Goal: Task Accomplishment & Management: Complete application form

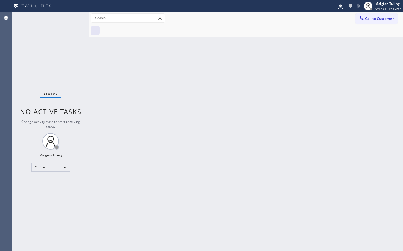
click at [129, 184] on div "Back to Dashboard Change Sender ID Customers Technicians Select a contact Outbo…" at bounding box center [246, 131] width 314 height 239
click at [164, 153] on div "Back to Dashboard Change Sender ID Customers Technicians Select a contact Outbo…" at bounding box center [246, 131] width 314 height 239
click at [64, 167] on div "Offline" at bounding box center [50, 167] width 38 height 9
click at [51, 182] on li "Available" at bounding box center [50, 182] width 37 height 7
click at [231, 149] on div "Back to Dashboard Change Sender ID Customers Technicians Select a contact Outbo…" at bounding box center [246, 131] width 314 height 239
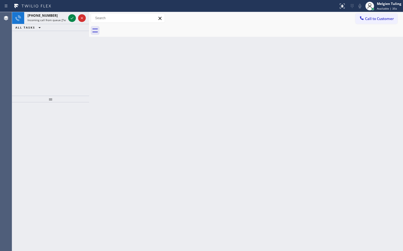
drag, startPoint x: 143, startPoint y: 124, endPoint x: 137, endPoint y: 118, distance: 7.8
click at [139, 119] on div "Back to Dashboard Change Sender ID Customers Technicians Select a contact Outbo…" at bounding box center [246, 131] width 314 height 239
click at [70, 19] on icon at bounding box center [72, 18] width 7 height 7
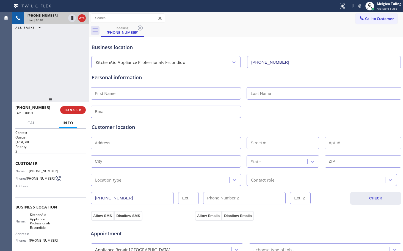
type input "[PHONE_NUMBER]"
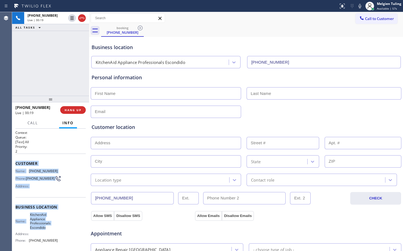
drag, startPoint x: 14, startPoint y: 163, endPoint x: 54, endPoint y: 230, distance: 78.4
click at [54, 230] on div "Context Queue: [Test] All Priority: 2 Customer Name: [PHONE_NUMBER] Phone: [PHO…" at bounding box center [50, 190] width 77 height 123
click at [54, 230] on span "KitchenAid Appliance Professionals Escondido" at bounding box center [43, 221] width 27 height 17
drag, startPoint x: 15, startPoint y: 163, endPoint x: 55, endPoint y: 228, distance: 76.7
click at [55, 228] on div "Context Queue: [Test] All Priority: 2 Customer Name: [PHONE_NUMBER] Phone: [PHO…" at bounding box center [50, 190] width 77 height 123
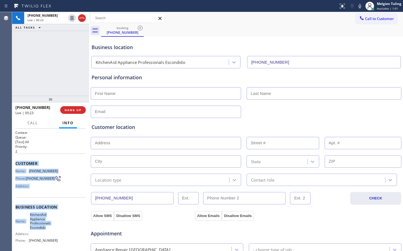
copy div "Customer Name: [PHONE_NUMBER] Phone: [PHONE_NUMBER] Address: Business location …"
click at [189, 34] on div "booking [PHONE_NUMBER]" at bounding box center [252, 30] width 302 height 12
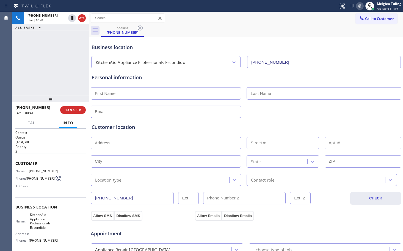
click at [359, 5] on icon at bounding box center [359, 6] width 7 height 7
click at [70, 17] on icon at bounding box center [72, 18] width 7 height 7
click at [214, 102] on div "Personal information" at bounding box center [246, 96] width 309 height 44
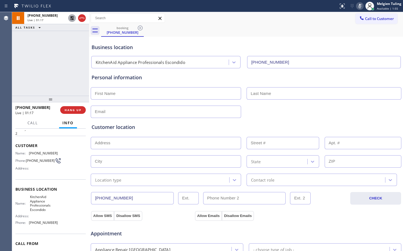
scroll to position [27, 0]
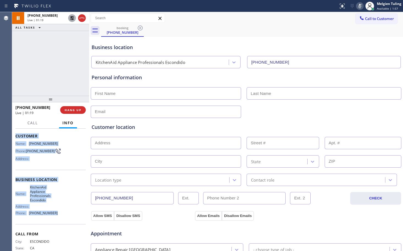
drag, startPoint x: 56, startPoint y: 215, endPoint x: 16, endPoint y: 138, distance: 86.3
click at [16, 138] on div "Context Queue: [Test] All Priority: 2 Customer Name: [PHONE_NUMBER] Phone: [PHO…" at bounding box center [50, 184] width 70 height 163
copy div "Customer Name: [PHONE_NUMBER] Phone: [PHONE_NUMBER] Address: Business location …"
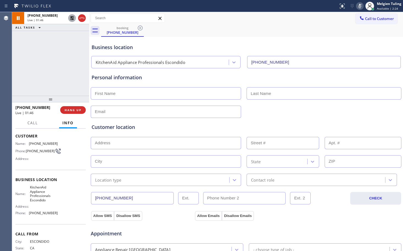
click at [68, 56] on div "[PHONE_NUMBER] Live | 01:46 ALL TASKS ALL TASKS ACTIVE TASKS TASKS IN WRAP UP" at bounding box center [50, 54] width 77 height 84
click at [71, 19] on icon at bounding box center [72, 18] width 7 height 7
click at [362, 8] on icon at bounding box center [359, 6] width 7 height 7
click at [289, 19] on div "Call to Customer Outbound call Location Search location Your caller id phone nu…" at bounding box center [246, 18] width 314 height 10
click at [152, 124] on div "Customer location" at bounding box center [246, 127] width 309 height 7
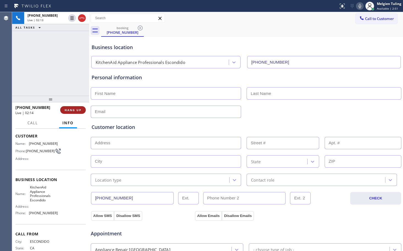
click at [75, 110] on span "HANG UP" at bounding box center [73, 110] width 17 height 4
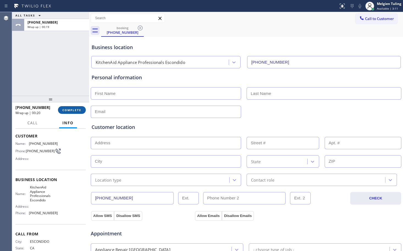
click at [67, 109] on span "COMPLETE" at bounding box center [71, 110] width 19 height 4
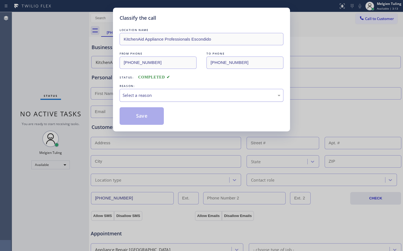
click at [133, 95] on div "Select a reason" at bounding box center [202, 95] width 158 height 6
click at [135, 117] on button "Save" at bounding box center [142, 116] width 44 height 18
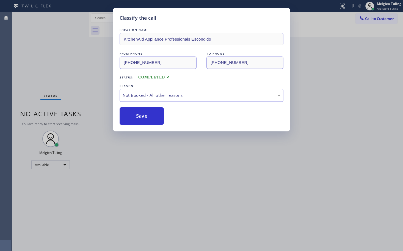
drag, startPoint x: 261, startPoint y: 183, endPoint x: 322, endPoint y: 183, distance: 60.2
click at [262, 183] on div "Classify the call LOCATION NAME KitchenAid Appliance Professionals Escondido FR…" at bounding box center [201, 125] width 403 height 251
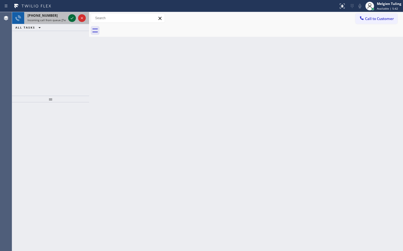
click at [70, 18] on icon at bounding box center [72, 18] width 7 height 7
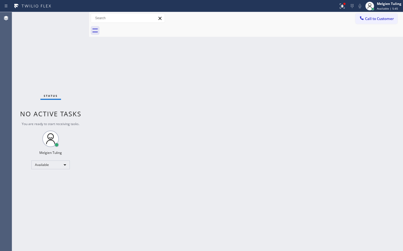
click at [223, 107] on div "Back to Dashboard Change Sender ID Customers Technicians Select a contact Outbo…" at bounding box center [246, 131] width 314 height 239
click at [342, 4] on icon at bounding box center [342, 6] width 7 height 7
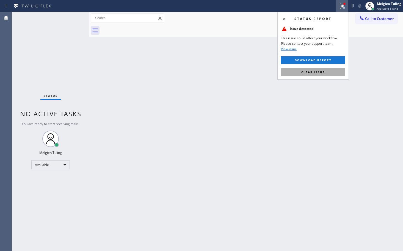
click at [304, 73] on span "Clear issue" at bounding box center [313, 72] width 24 height 4
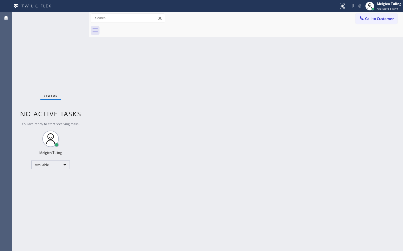
click at [296, 76] on div "Back to Dashboard Change Sender ID Customers Technicians Select a contact Outbo…" at bounding box center [246, 131] width 314 height 239
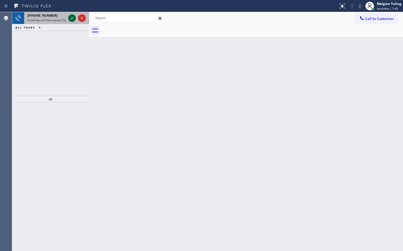
click at [73, 16] on icon at bounding box center [72, 18] width 7 height 7
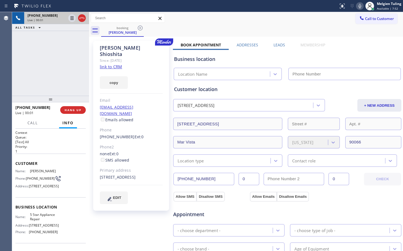
type input "[PHONE_NUMBER]"
click at [120, 64] on link "link to CRM" at bounding box center [111, 66] width 22 height 5
click at [359, 6] on icon at bounding box center [359, 6] width 7 height 7
click at [72, 17] on icon at bounding box center [72, 18] width 3 height 4
click at [71, 17] on icon at bounding box center [72, 18] width 4 height 4
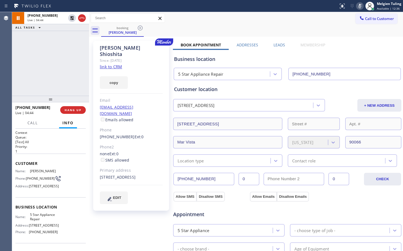
click at [360, 6] on icon at bounding box center [359, 6] width 7 height 7
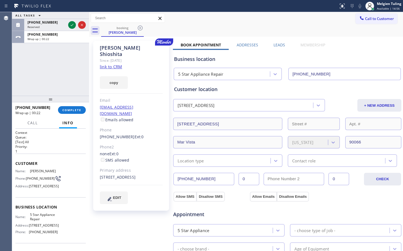
scroll to position [27, 0]
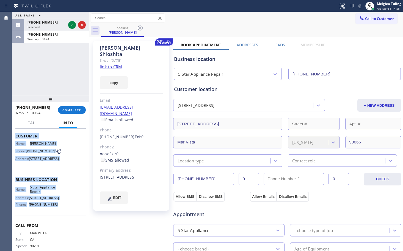
drag, startPoint x: 15, startPoint y: 137, endPoint x: 54, endPoint y: 222, distance: 93.5
click at [54, 222] on div "Context Queue: [Test] All Priority: 1 Customer Name: [PERSON_NAME] Phone: [PHON…" at bounding box center [50, 180] width 70 height 155
copy div "Customer Name: [PERSON_NAME] Phone: [PHONE_NUMBER] Address: [STREET_ADDRESS] Bu…"
click at [225, 160] on div "Location type" at bounding box center [223, 161] width 96 height 10
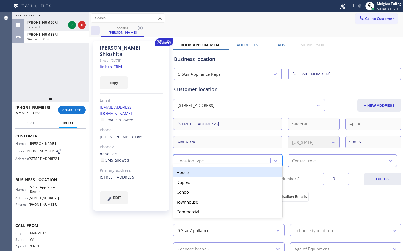
click at [207, 173] on div "House" at bounding box center [227, 173] width 109 height 10
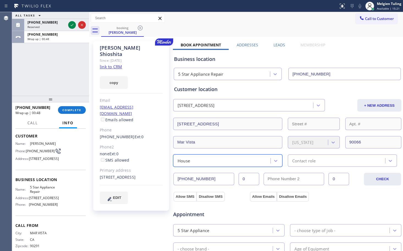
click at [293, 160] on div "Contact role" at bounding box center [303, 161] width 23 height 6
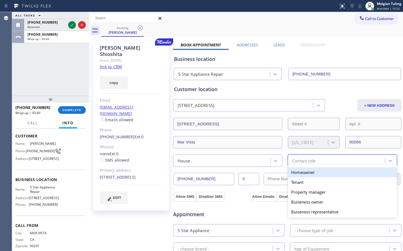
click at [293, 174] on div "Homeowner" at bounding box center [342, 173] width 109 height 10
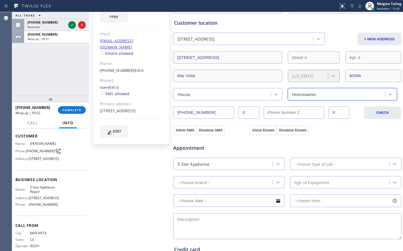
scroll to position [82, 0]
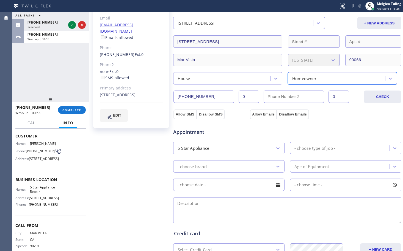
click at [296, 150] on div "- choose type of job -" at bounding box center [314, 148] width 41 height 6
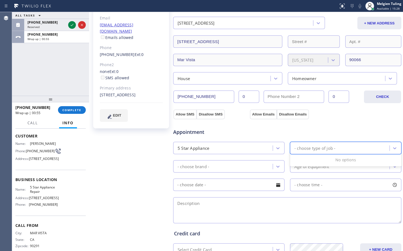
click at [252, 147] on div "5 Star Appliance" at bounding box center [224, 148] width 98 height 10
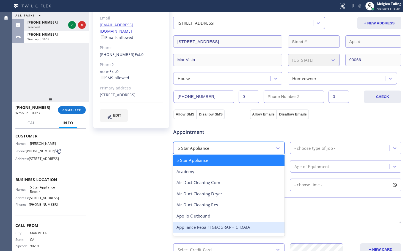
scroll to position [27, 0]
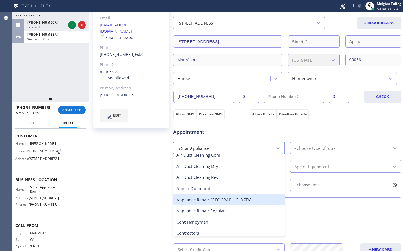
click at [222, 199] on div "Appliance Repair [GEOGRAPHIC_DATA]" at bounding box center [228, 200] width 111 height 11
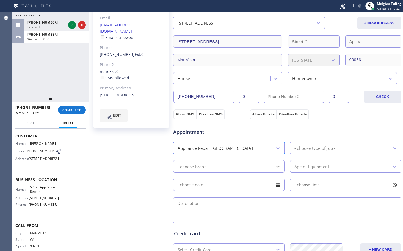
click at [275, 165] on icon at bounding box center [277, 166] width 5 height 5
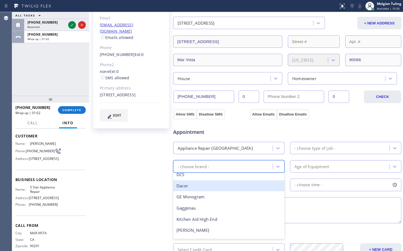
scroll to position [0, 0]
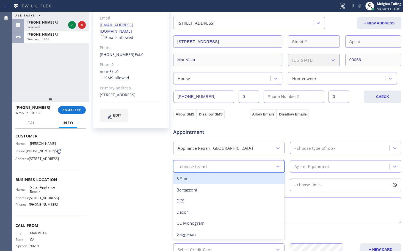
click at [237, 148] on div "Appliance Repair [GEOGRAPHIC_DATA]" at bounding box center [224, 148] width 98 height 10
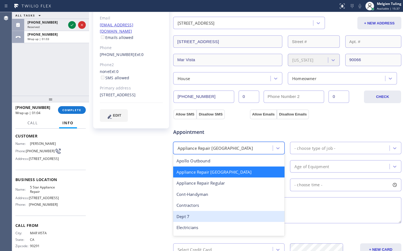
scroll to position [56, 0]
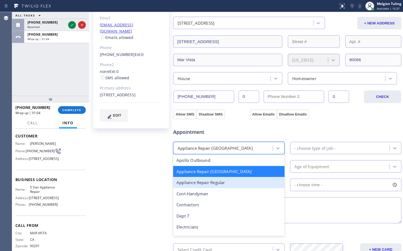
click at [225, 185] on div "Appliance Repair Regular" at bounding box center [228, 182] width 111 height 11
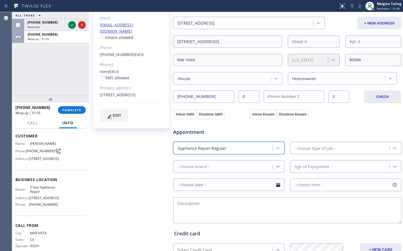
click at [275, 167] on icon at bounding box center [277, 166] width 5 height 5
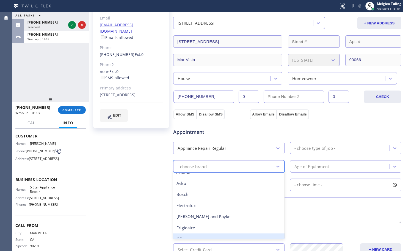
scroll to position [0, 0]
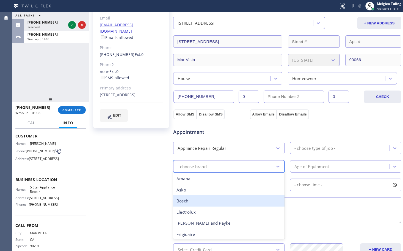
click at [185, 199] on div "Bosch" at bounding box center [228, 201] width 111 height 11
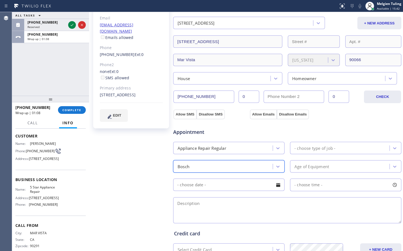
click at [312, 145] on div "- choose type of job -" at bounding box center [314, 148] width 41 height 6
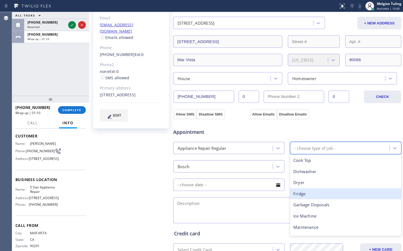
click at [298, 193] on div "Fridge" at bounding box center [345, 194] width 111 height 11
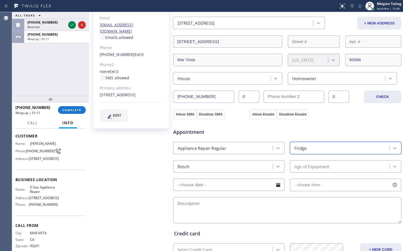
click at [309, 168] on div "Age of Equipment" at bounding box center [311, 167] width 35 height 6
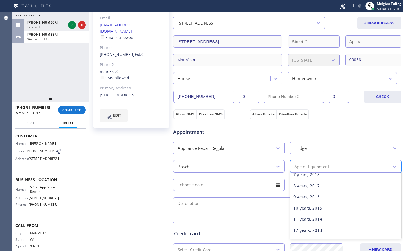
scroll to position [82, 0]
click at [307, 207] on div "10 years, 2015" at bounding box center [345, 208] width 111 height 11
click at [238, 187] on input "text" at bounding box center [228, 185] width 111 height 12
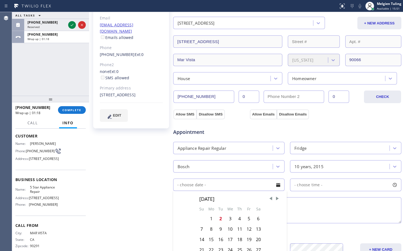
scroll to position [110, 0]
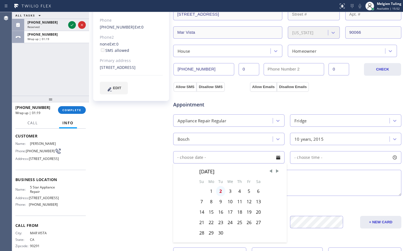
click at [220, 192] on div "2" at bounding box center [220, 191] width 9 height 10
type input "[DATE]"
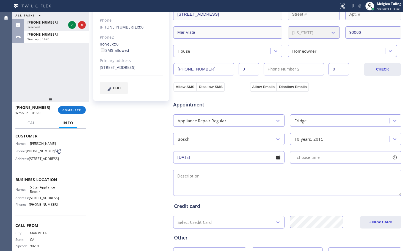
click at [319, 158] on span "- choose time -" at bounding box center [308, 157] width 28 height 5
drag, startPoint x: 293, startPoint y: 193, endPoint x: 352, endPoint y: 193, distance: 59.1
click at [353, 193] on div at bounding box center [356, 192] width 7 height 12
drag, startPoint x: 294, startPoint y: 190, endPoint x: 332, endPoint y: 190, distance: 37.9
click at [332, 190] on div at bounding box center [333, 192] width 7 height 12
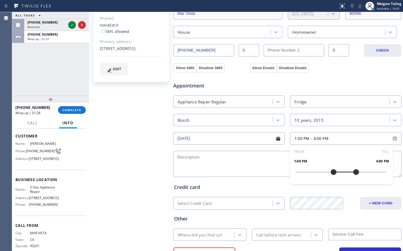
scroll to position [137, 0]
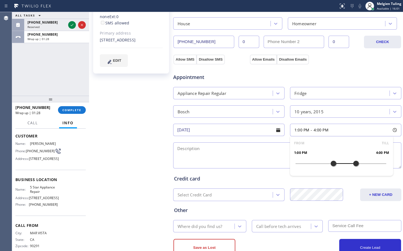
click at [192, 151] on textarea at bounding box center [287, 156] width 228 height 26
click at [175, 148] on textarea at bounding box center [287, 156] width 228 height 26
paste textarea "fridge /bosch/2015/ free standing sbs / house-ho / [STREET_ADDRESS]"
drag, startPoint x: 204, startPoint y: 146, endPoint x: 177, endPoint y: 146, distance: 26.4
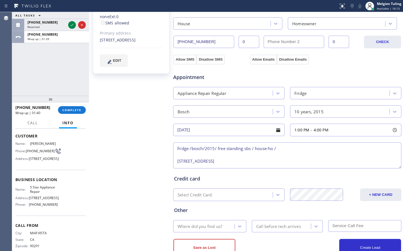
click at [177, 146] on textarea "fridge /bosch/2015/ free standing sbs / house-ho / [STREET_ADDRESS]" at bounding box center [287, 156] width 228 height 26
click at [222, 148] on textarea "1-4/bosch/fridge/2015/ free standing sbs / house-ho / [STREET_ADDRESS]" at bounding box center [287, 156] width 228 height 26
click at [246, 148] on textarea "1-4/bosch/fridge/ free standing sbs / house-ho / [STREET_ADDRESS]" at bounding box center [287, 156] width 228 height 26
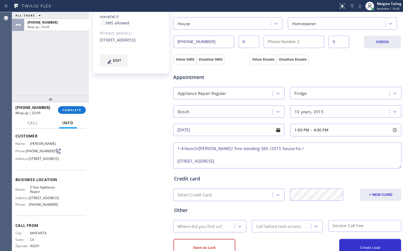
click at [287, 147] on textarea "1-4/bosch/[PERSON_NAME]/ free standing SBS /2015 house-ho / [STREET_ADDRESS]" at bounding box center [287, 156] width 228 height 26
click at [176, 161] on textarea "1-4/bosch/[PERSON_NAME]/ free standing SBS /2015 house-ho / [STREET_ADDRESS]" at bounding box center [287, 156] width 228 height 26
click at [375, 147] on textarea "1-4/bosch/fridge/ free standing SBS /2015 house-ho / [STREET_ADDRESS]" at bounding box center [287, 156] width 228 height 26
click at [185, 149] on textarea "1-4/bosch/fridge/ free standing SBS /2015 house-ho / [STREET_ADDRESS]/" at bounding box center [287, 156] width 228 height 26
click at [256, 148] on textarea "1-4/$69/bosch/fridge/ free standing SBS /2015 house-ho / [STREET_ADDRESS]/" at bounding box center [287, 156] width 228 height 26
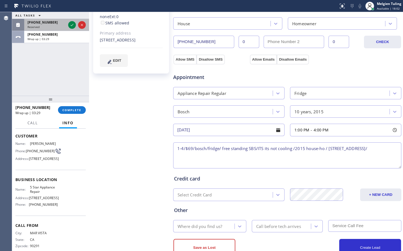
type textarea "1-4/$69/bosch/fridge/ free standing SBS/ITS its not cooling /2015 house-ho / [S…"
click at [39, 26] on span "Reserved" at bounding box center [33, 27] width 12 height 4
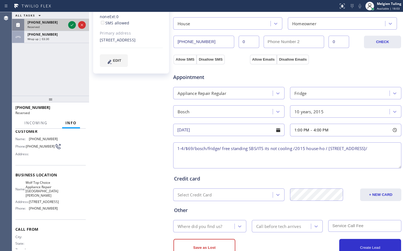
scroll to position [32, 0]
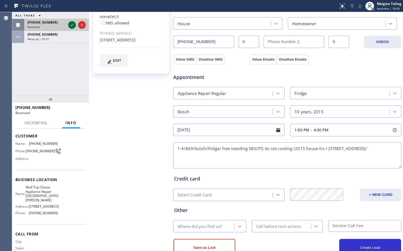
click at [71, 24] on icon at bounding box center [72, 25] width 7 height 7
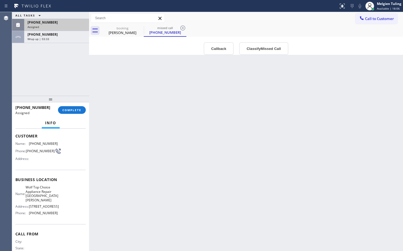
scroll to position [0, 0]
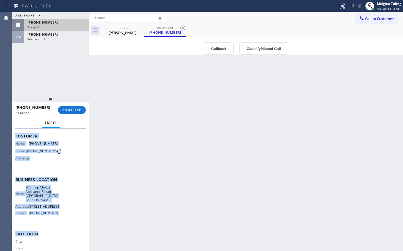
drag, startPoint x: 15, startPoint y: 135, endPoint x: 56, endPoint y: 220, distance: 94.8
click at [56, 222] on div "Context Queue: Appliance Repair High End Priority: 0 Task Age: Customer Name: […" at bounding box center [50, 190] width 77 height 123
click at [58, 209] on div "Name: Wolf Top Choice Appliance Repair [GEOGRAPHIC_DATA][PERSON_NAME] Address: …" at bounding box center [50, 202] width 70 height 32
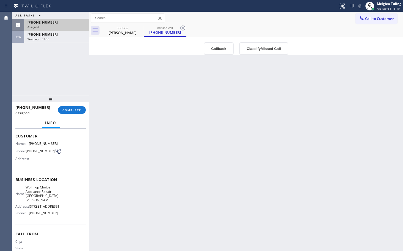
click at [52, 211] on span "[PHONE_NUMBER]" at bounding box center [43, 213] width 29 height 4
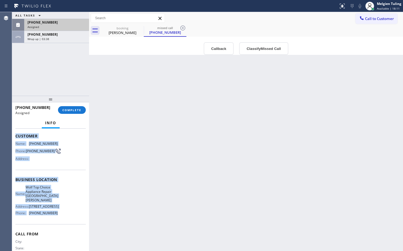
drag, startPoint x: 56, startPoint y: 210, endPoint x: 15, endPoint y: 137, distance: 82.9
click at [15, 137] on div "Context Queue: Appliance Repair High End Priority: 0 Task Age: Customer Name: […" at bounding box center [50, 182] width 70 height 168
copy div "Customer Name: [PHONE_NUMBER] Phone: [PHONE_NUMBER] Address: Business location …"
click at [76, 112] on span "COMPLETE" at bounding box center [71, 110] width 19 height 4
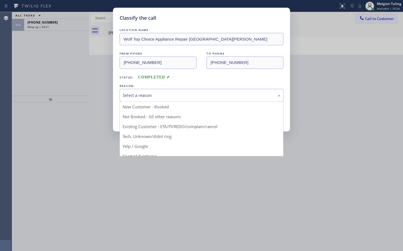
click at [134, 95] on div "Select a reason" at bounding box center [202, 95] width 158 height 6
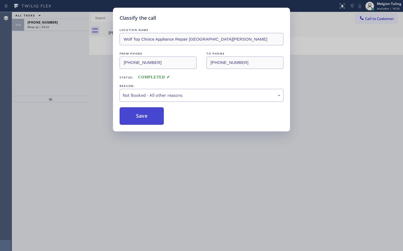
click at [136, 113] on button "Save" at bounding box center [142, 116] width 44 height 18
type input "[DATE]"
type textarea "1-4/$69/bosch/fridge/ free standing SBS/ITS its not cooling /2015 house-ho / [S…"
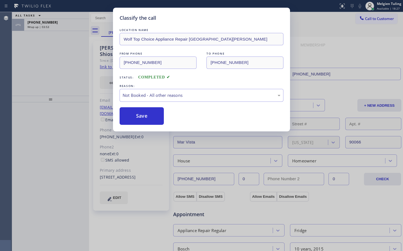
click at [63, 73] on div "Classify the call LOCATION NAME Wolf Top Choice Appliance Repair [GEOGRAPHIC_DA…" at bounding box center [201, 125] width 403 height 251
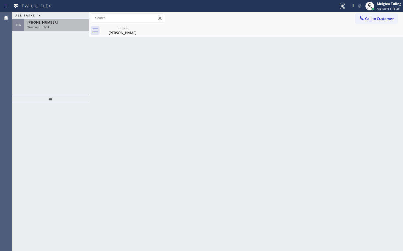
click at [62, 28] on div "Wrap up | 03:54" at bounding box center [56, 27] width 58 height 4
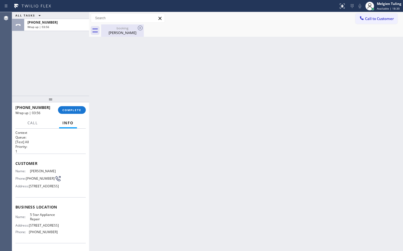
click at [122, 29] on div "booking" at bounding box center [122, 28] width 41 height 4
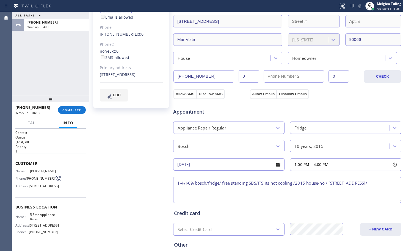
scroll to position [110, 0]
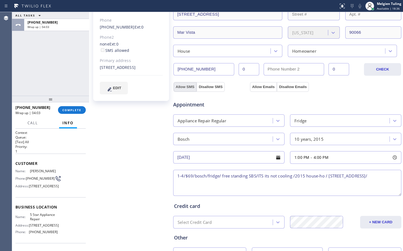
click at [182, 89] on button "Allow SMS" at bounding box center [184, 87] width 23 height 10
click at [260, 89] on button "Allow Emails" at bounding box center [263, 87] width 27 height 10
checkbox input "true"
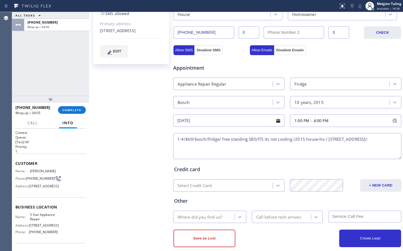
scroll to position [155, 0]
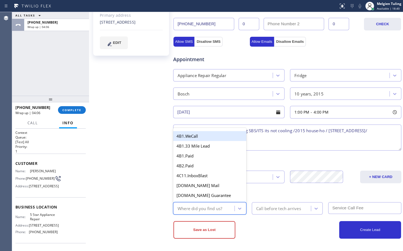
click at [212, 209] on div "Where did you find us?" at bounding box center [200, 209] width 45 height 6
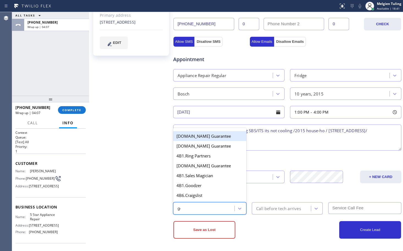
type input "goo"
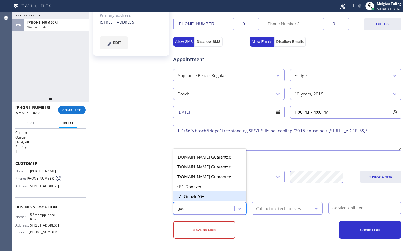
click at [200, 197] on div "4A. Google/G+" at bounding box center [209, 197] width 73 height 10
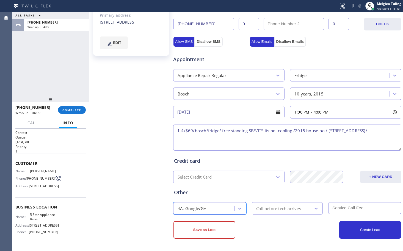
click at [217, 140] on textarea "1-4/$69/bosch/fridge/ free standing SBS/ITS its not cooling /2015 house-ho / [S…" at bounding box center [287, 138] width 228 height 26
click at [214, 138] on textarea "1-4/$69/bosch/fridge/ free standing SBS/ITS its not cooling /2015 house-ho / [S…" at bounding box center [287, 138] width 228 height 26
paste textarea "5 Star Appliance Repair"
paste textarea ", Please call customer 30 minutes prior to arrival"
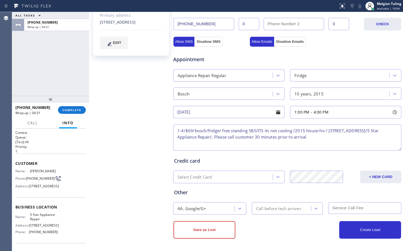
click at [263, 131] on textarea "1-4/$69/bosch/fridge/ free standing SBS/ITS its not cooling /2015 house-ho / [S…" at bounding box center [287, 138] width 228 height 26
click at [360, 138] on textarea "1-4/$69/bosch/fridge/ free standing SBS/its its not cooling /2015 house-ho / [S…" at bounding box center [287, 138] width 228 height 26
type textarea "1-4/$69/bosch/fridge/ free standing SBS/its its not cooling /2015 house-ho / [S…"
click at [364, 229] on button "Create Lead" at bounding box center [370, 231] width 62 height 18
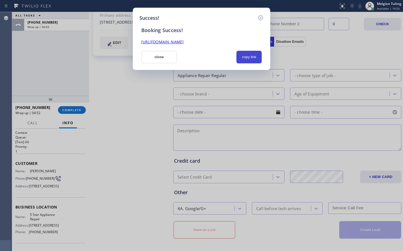
click at [246, 56] on button "copy link" at bounding box center [248, 57] width 25 height 13
click at [181, 43] on link "[URL][DOMAIN_NAME]" at bounding box center [162, 41] width 42 height 5
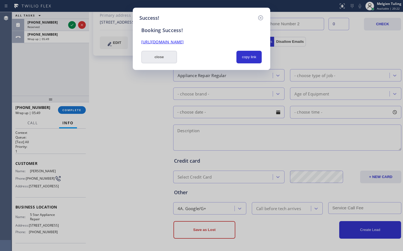
click at [169, 53] on button "close" at bounding box center [159, 57] width 36 height 13
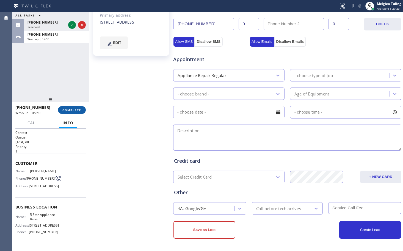
click at [72, 109] on span "COMPLETE" at bounding box center [71, 110] width 19 height 4
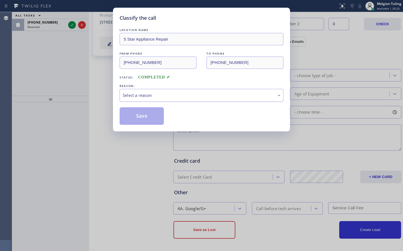
click at [146, 92] on div "Select a reason" at bounding box center [202, 95] width 158 height 6
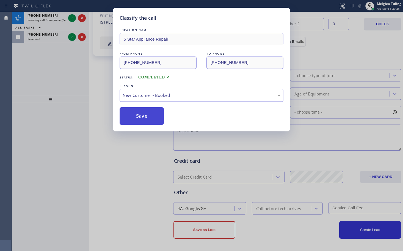
click at [140, 117] on button "Save" at bounding box center [142, 116] width 44 height 18
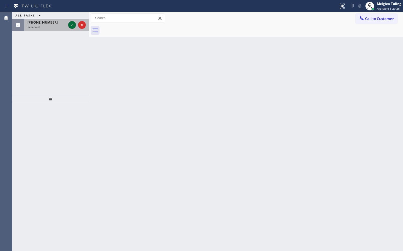
click at [70, 25] on icon at bounding box center [72, 25] width 7 height 7
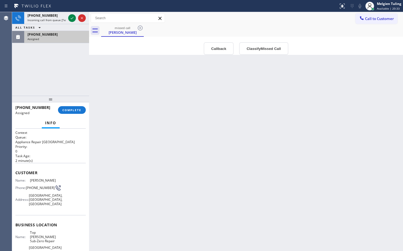
click at [16, 171] on span "Customer" at bounding box center [50, 172] width 70 height 5
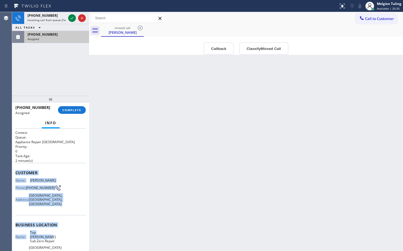
scroll to position [27, 0]
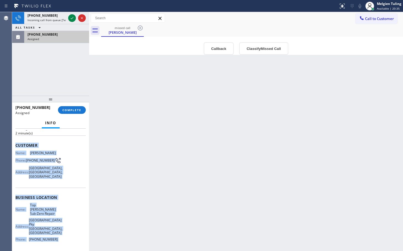
drag, startPoint x: 16, startPoint y: 171, endPoint x: 57, endPoint y: 239, distance: 79.1
click at [57, 239] on div "Context Queue: Appliance Repair High End Priority: 0 Task Age: [DEMOGRAPHIC_DAT…" at bounding box center [50, 198] width 70 height 190
copy div "Customer Name: [PERSON_NAME] Phone: [PHONE_NUMBER] Address: [STREET_ADDRESS] Bu…"
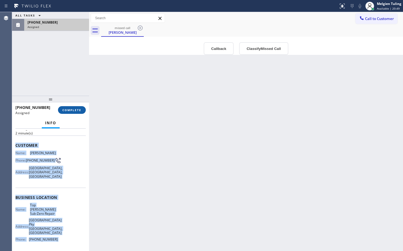
click at [70, 110] on span "COMPLETE" at bounding box center [71, 110] width 19 height 4
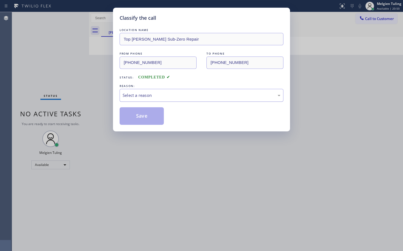
click at [139, 95] on div "Select a reason" at bounding box center [202, 95] width 158 height 6
click at [134, 115] on button "Save" at bounding box center [142, 116] width 44 height 18
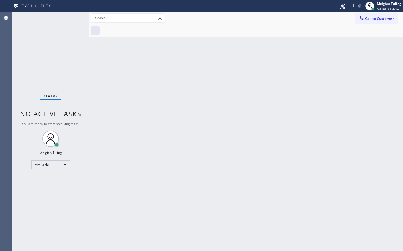
click at [132, 108] on div "Back to Dashboard Change Sender ID Customers Technicians Select a contact Outbo…" at bounding box center [246, 131] width 314 height 239
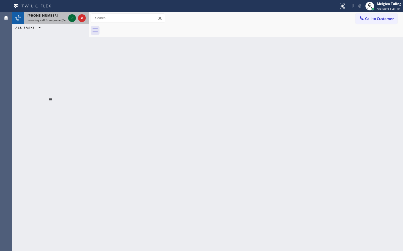
click at [72, 16] on icon at bounding box center [72, 18] width 7 height 7
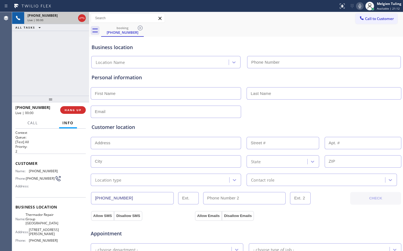
type input "[PHONE_NUMBER]"
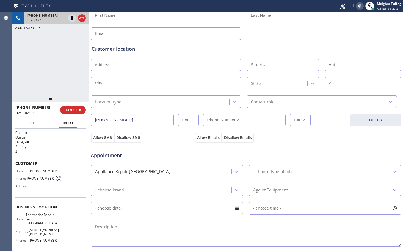
scroll to position [65, 0]
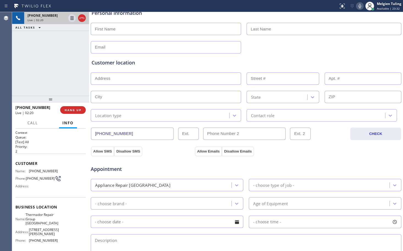
click at [358, 5] on icon at bounding box center [359, 6] width 7 height 7
click at [73, 19] on icon at bounding box center [72, 18] width 3 height 4
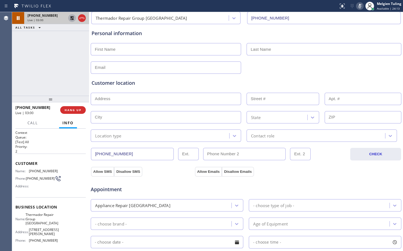
scroll to position [37, 0]
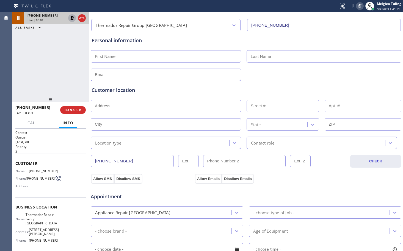
click at [71, 19] on icon at bounding box center [72, 18] width 7 height 7
click at [361, 5] on icon at bounding box center [359, 6] width 3 height 4
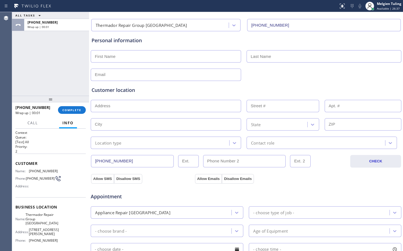
click at [145, 76] on input "text" at bounding box center [166, 75] width 150 height 12
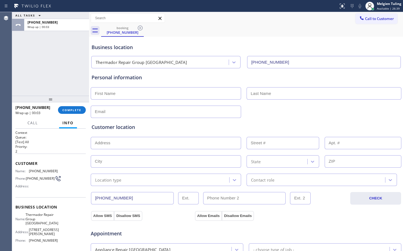
click at [122, 95] on input "text" at bounding box center [166, 93] width 150 height 12
type input "Barbro"
click at [256, 92] on input "text" at bounding box center [324, 93] width 155 height 12
type input "Delinsky"
click at [115, 112] on input "text" at bounding box center [166, 112] width 150 height 12
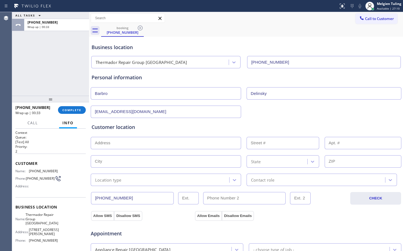
type input "[EMAIL_ADDRESS][DOMAIN_NAME]"
click at [114, 142] on input "text" at bounding box center [166, 143] width 150 height 12
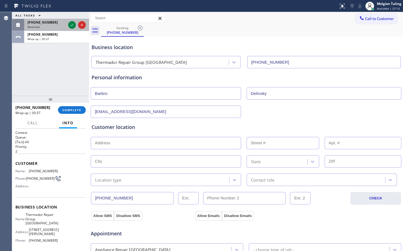
click at [51, 24] on div "[PHONE_NUMBER]" at bounding box center [46, 22] width 38 height 5
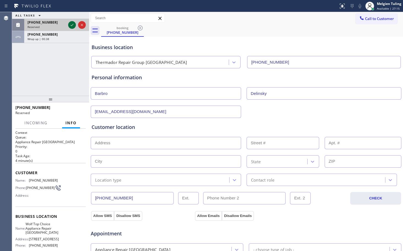
click at [71, 23] on icon at bounding box center [72, 25] width 7 height 7
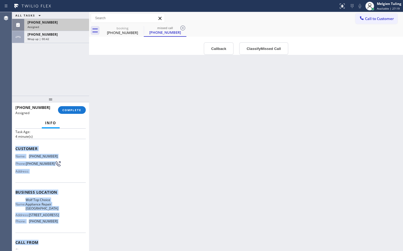
scroll to position [42, 0]
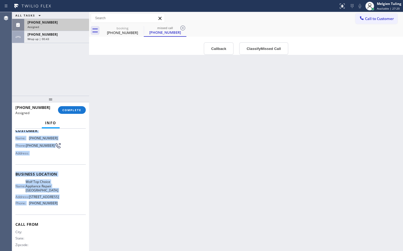
drag, startPoint x: 13, startPoint y: 171, endPoint x: 59, endPoint y: 212, distance: 60.5
click at [59, 212] on div "Context Queue: Appliance Repair High End Priority: 0 Task Age: [DEMOGRAPHIC_DAT…" at bounding box center [50, 190] width 77 height 123
copy div "Customer Name: [PHONE_NUMBER] Phone: [PHONE_NUMBER] Address: Business location …"
click at [71, 113] on button "COMPLETE" at bounding box center [72, 110] width 28 height 8
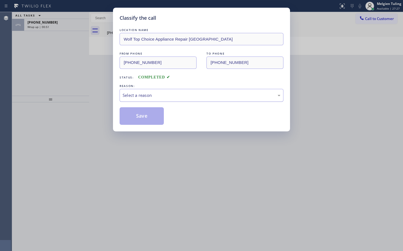
click at [143, 94] on div "Select a reason" at bounding box center [202, 95] width 158 height 6
click at [143, 117] on button "Save" at bounding box center [142, 116] width 44 height 18
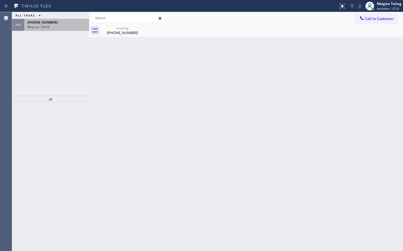
click at [48, 25] on div "Wrap up | 00:54" at bounding box center [56, 27] width 58 height 4
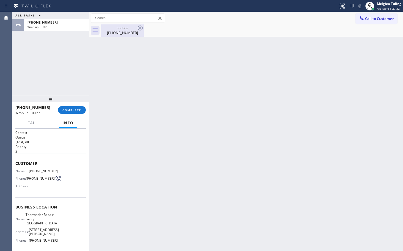
click at [120, 30] on div "booking" at bounding box center [122, 28] width 41 height 4
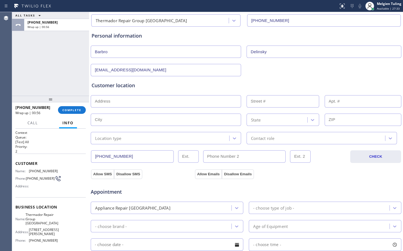
scroll to position [55, 0]
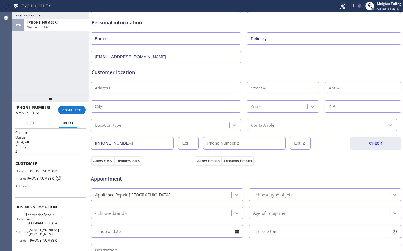
click at [98, 88] on input "text" at bounding box center [166, 88] width 150 height 12
paste input "[STREET_ADDRESS]"
type input "[STREET_ADDRESS]"
type input "174"
type input "[GEOGRAPHIC_DATA]"
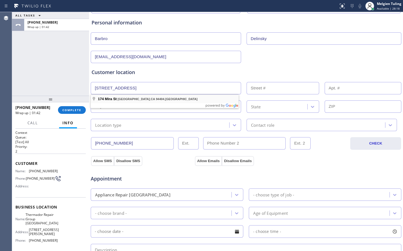
type input "94404"
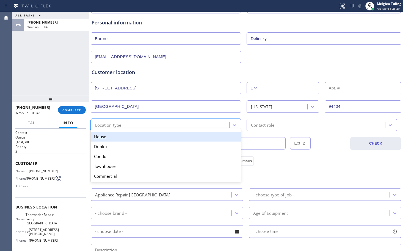
click at [136, 124] on div "Location type" at bounding box center [160, 125] width 137 height 10
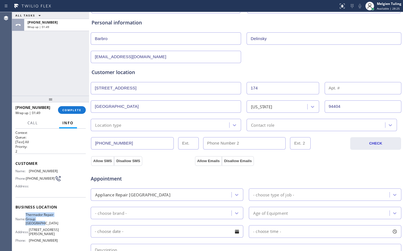
drag, startPoint x: 49, startPoint y: 225, endPoint x: 26, endPoint y: 221, distance: 22.9
click at [26, 221] on div "Name: Thermador Repair Group [GEOGRAPHIC_DATA]" at bounding box center [36, 219] width 42 height 13
copy div "Thermador Repair Group [GEOGRAPHIC_DATA]"
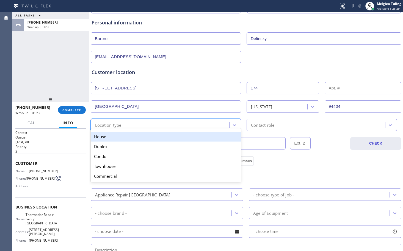
click at [165, 126] on div "Location type" at bounding box center [160, 125] width 137 height 10
click at [137, 139] on div "House" at bounding box center [166, 137] width 150 height 10
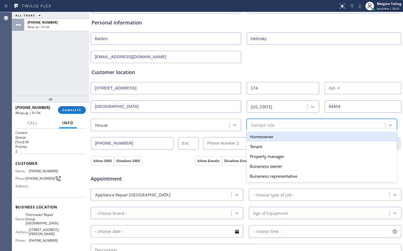
click at [276, 123] on div "Contact role" at bounding box center [316, 125] width 137 height 10
click at [264, 137] on div "Homeowner" at bounding box center [322, 137] width 150 height 10
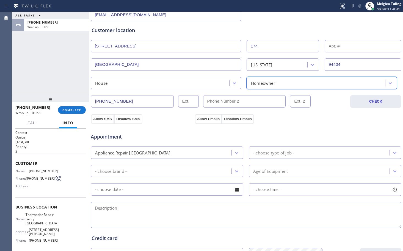
scroll to position [137, 0]
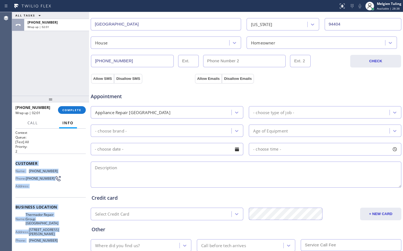
drag, startPoint x: 15, startPoint y: 164, endPoint x: 58, endPoint y: 237, distance: 84.9
click at [58, 237] on div "Context Queue: [Test] All Priority: 2 Customer Name: [PHONE_NUMBER] Phone: [PHO…" at bounding box center [50, 190] width 77 height 123
copy div "Customer Name: [PHONE_NUMBER] Phone: [PHONE_NUMBER] Address: Business location …"
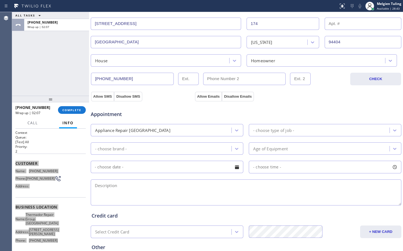
scroll to position [110, 0]
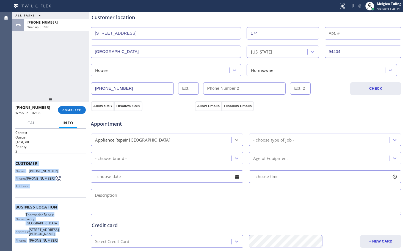
click at [235, 140] on icon at bounding box center [236, 139] width 5 height 5
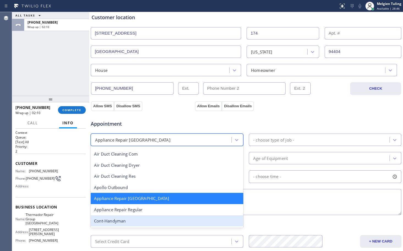
scroll to position [28, 0]
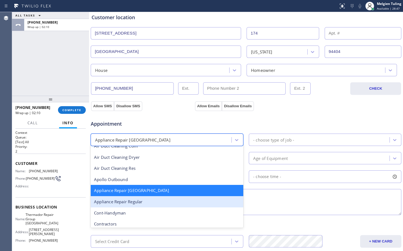
click at [140, 201] on div "Appliance Repair Regular" at bounding box center [167, 201] width 153 height 11
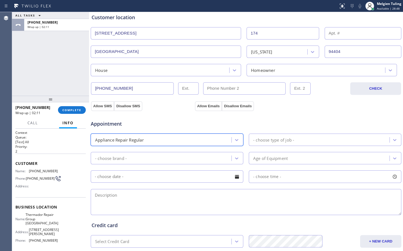
click at [269, 140] on div "- choose type of job -" at bounding box center [273, 140] width 41 height 6
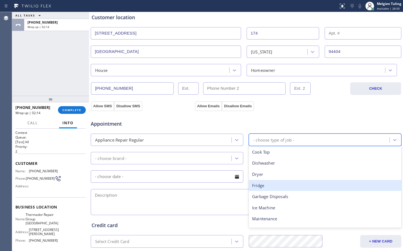
click at [262, 186] on div "Fridge" at bounding box center [325, 185] width 153 height 11
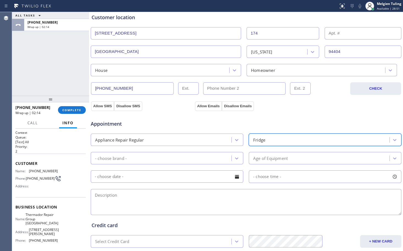
click at [169, 160] on div "- choose brand -" at bounding box center [161, 159] width 139 height 10
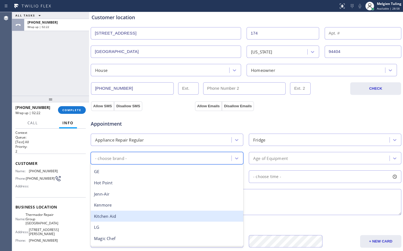
scroll to position [0, 0]
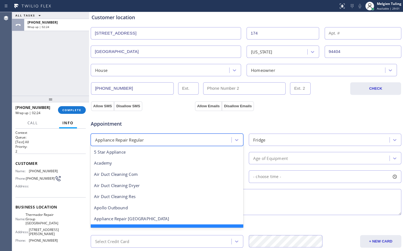
click at [190, 140] on div "Appliance Repair Regular" at bounding box center [161, 140] width 139 height 10
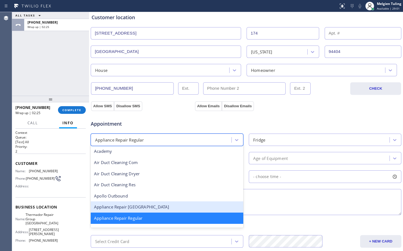
click at [138, 210] on div "Appliance Repair [GEOGRAPHIC_DATA]" at bounding box center [167, 207] width 153 height 11
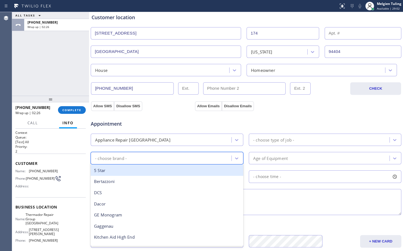
click at [148, 156] on div "- choose brand -" at bounding box center [161, 159] width 139 height 10
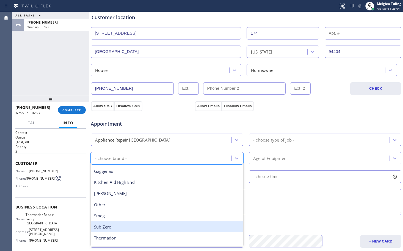
scroll to position [76, 0]
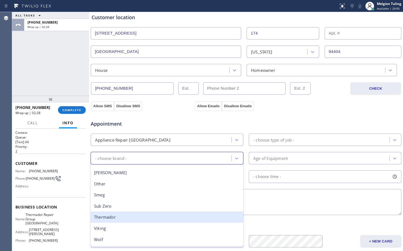
click at [103, 217] on div "Thermador" at bounding box center [167, 217] width 153 height 11
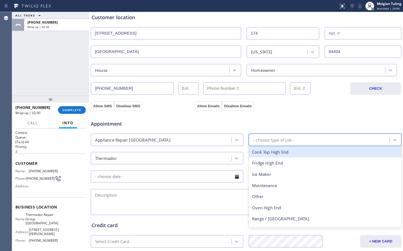
click at [289, 143] on div "- choose type of job -" at bounding box center [273, 140] width 41 height 6
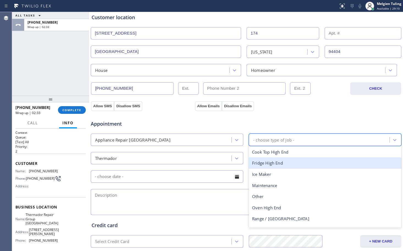
click at [273, 165] on div "Fridge High End" at bounding box center [325, 163] width 153 height 11
click at [273, 165] on div "Appointment Appliance Repair High End option Fridge, selected. option Fridge Hi…" at bounding box center [246, 165] width 309 height 103
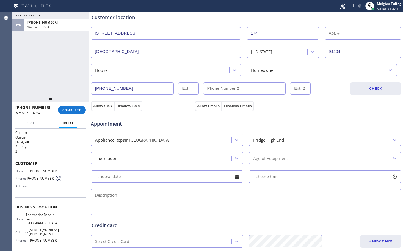
click at [275, 157] on div "Age of Equipment" at bounding box center [270, 158] width 35 height 6
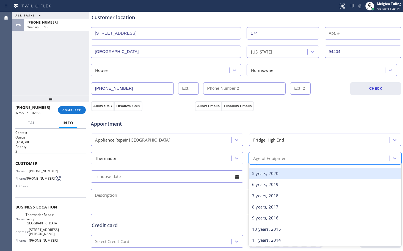
scroll to position [55, 0]
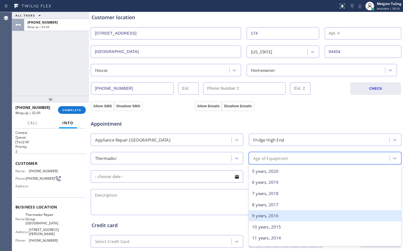
click at [262, 218] on div "9 years, 2016" at bounding box center [325, 216] width 153 height 11
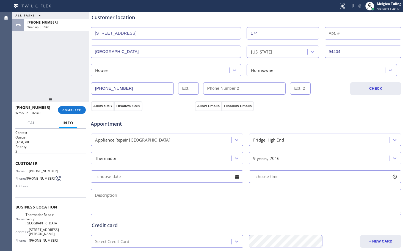
click at [190, 178] on input "text" at bounding box center [167, 177] width 153 height 12
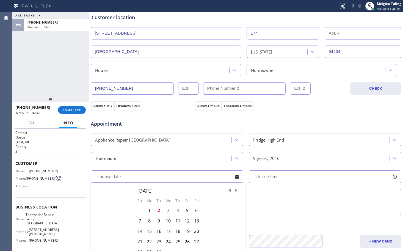
scroll to position [137, 0]
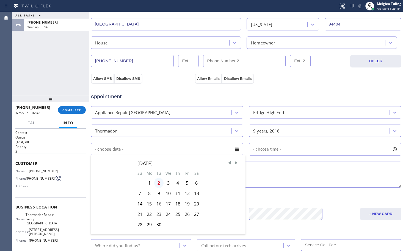
click at [156, 182] on div "2" at bounding box center [158, 183] width 9 height 10
type input "[DATE]"
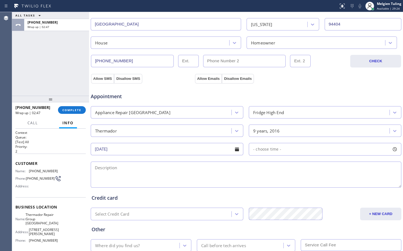
click at [265, 148] on span "- choose time -" at bounding box center [267, 149] width 28 height 5
drag, startPoint x: 251, startPoint y: 181, endPoint x: 336, endPoint y: 192, distance: 85.7
click at [336, 192] on div "FROM TILL 8:00 AM 4:00 PM" at bounding box center [321, 176] width 144 height 40
drag, startPoint x: 252, startPoint y: 183, endPoint x: 309, endPoint y: 185, distance: 56.6
click at [309, 185] on div at bounding box center [309, 183] width 7 height 12
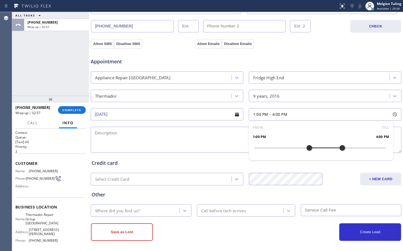
scroll to position [175, 0]
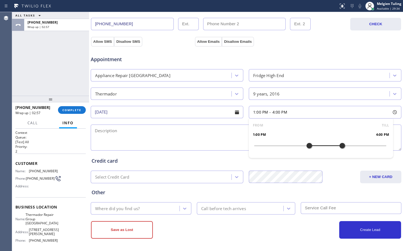
click at [108, 128] on textarea at bounding box center [246, 138] width 311 height 26
paste textarea "House/Ho"
paste textarea "[STREET_ADDRESS]"
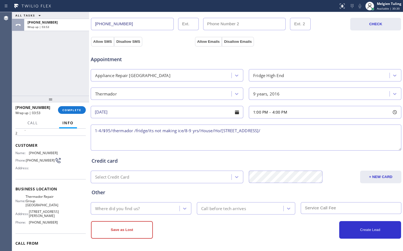
scroll to position [27, 0]
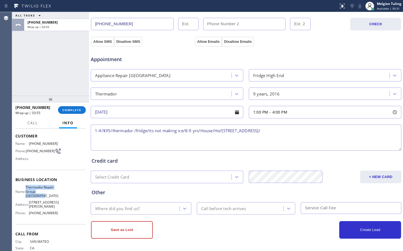
drag, startPoint x: 48, startPoint y: 198, endPoint x: 26, endPoint y: 192, distance: 22.5
click at [26, 192] on div "Name: Thermador Repair Group [GEOGRAPHIC_DATA]" at bounding box center [36, 192] width 42 height 13
copy div "Thermador Repair Group [GEOGRAPHIC_DATA]"
click at [301, 132] on textarea "1-4/$95/thermador /fridge/its not making ice/8-9 yrs/House/Ho/[STREET_ADDRESS]/" at bounding box center [246, 138] width 311 height 26
paste textarea "Thermador Repair Group [GEOGRAPHIC_DATA]"
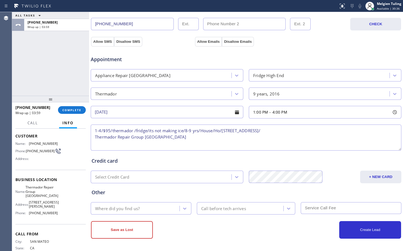
click at [95, 138] on textarea "1-4/$95/thermador /fridge/its not making ice/8-9 yrs/House/Ho/[STREET_ADDRESS]/…" at bounding box center [246, 138] width 311 height 26
click at [375, 130] on textarea "1-4/$95/thermador /fridge/its not making ice/8-9 yrs/House/Ho/[STREET_ADDRESS]/…" at bounding box center [246, 138] width 311 height 26
paste textarea "Please call customer 30 minutes prior to arrival"
type textarea "1-4/$95/thermador /fridge/its not making ice/8-9 yrs/House/Ho/[STREET_ADDRESS]/…"
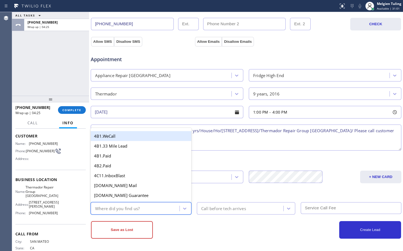
click at [148, 209] on div "Where did you find us?" at bounding box center [135, 209] width 87 height 10
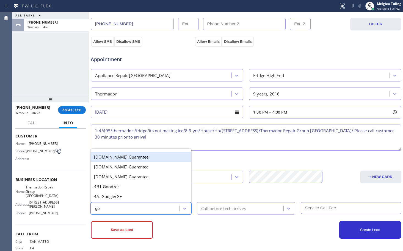
type input "goo"
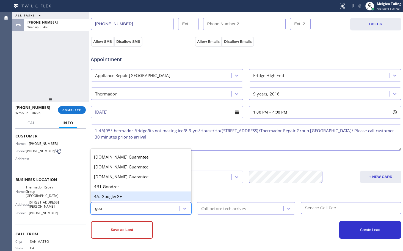
click at [125, 196] on div "4A. Google/G+" at bounding box center [141, 197] width 101 height 10
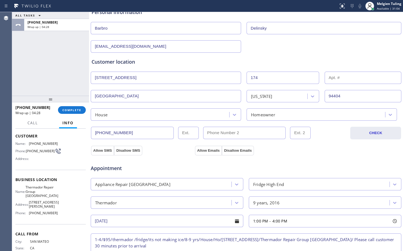
scroll to position [65, 0]
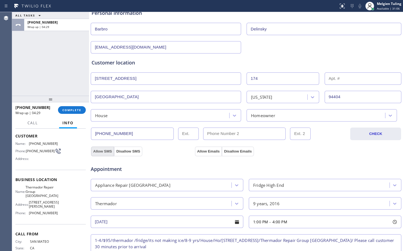
click at [102, 151] on button "Allow SMS" at bounding box center [102, 152] width 23 height 10
click at [204, 152] on button "Allow Emails" at bounding box center [208, 152] width 27 height 10
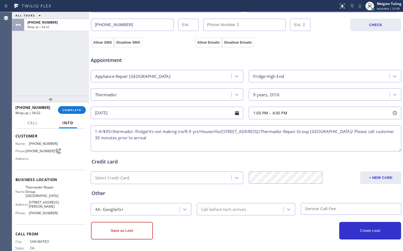
scroll to position [175, 0]
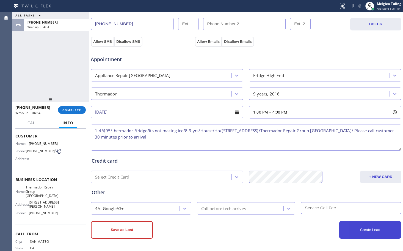
click at [350, 230] on button "Create Lead" at bounding box center [370, 231] width 62 height 18
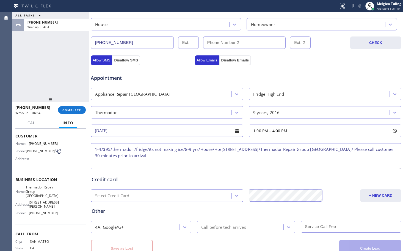
scroll to position [193, 0]
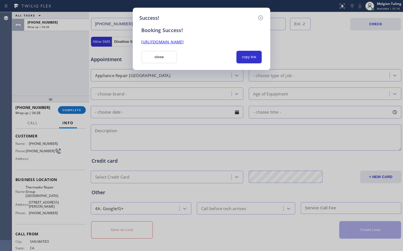
click at [184, 41] on link "[URL][DOMAIN_NAME]" at bounding box center [162, 41] width 42 height 5
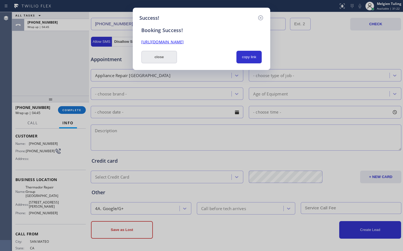
click at [162, 58] on button "close" at bounding box center [159, 57] width 36 height 13
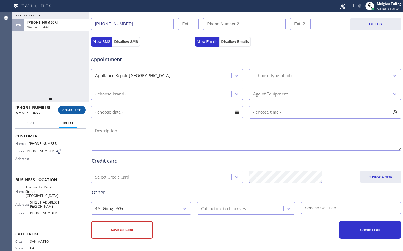
click at [71, 110] on span "COMPLETE" at bounding box center [71, 110] width 19 height 4
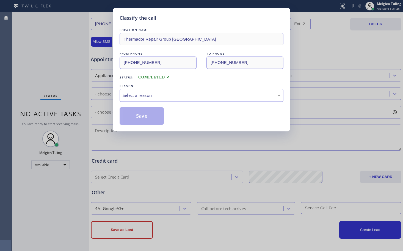
click at [134, 95] on div "Select a reason" at bounding box center [202, 95] width 158 height 6
click at [130, 115] on button "Save" at bounding box center [142, 116] width 44 height 18
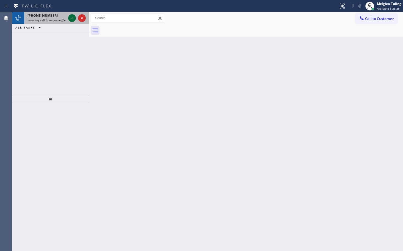
click at [71, 18] on icon at bounding box center [72, 18] width 7 height 7
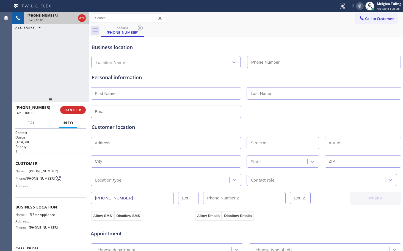
type input "[PHONE_NUMBER]"
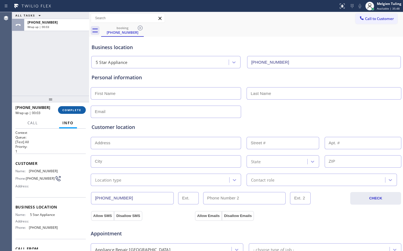
click at [69, 112] on button "COMPLETE" at bounding box center [72, 110] width 28 height 8
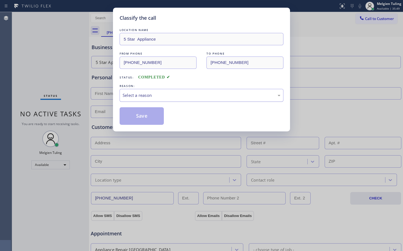
click at [136, 93] on div "Select a reason" at bounding box center [202, 95] width 158 height 6
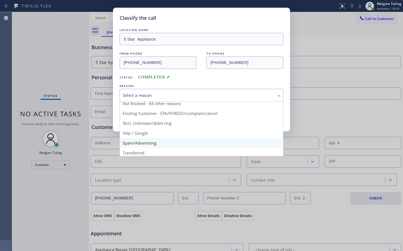
scroll to position [35, 0]
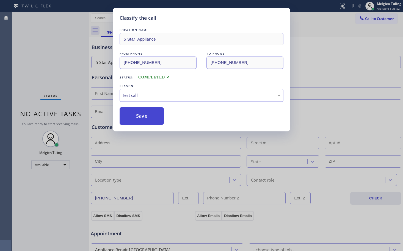
click at [142, 114] on button "Save" at bounding box center [142, 116] width 44 height 18
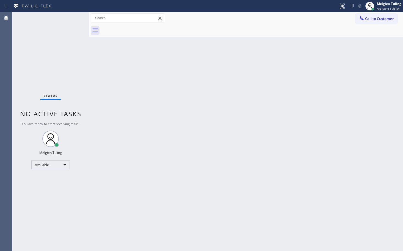
click at [142, 114] on div "Back to Dashboard Change Sender ID Customers Technicians Select a contact Outbo…" at bounding box center [246, 131] width 314 height 239
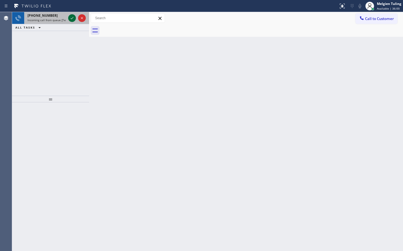
click at [72, 18] on icon at bounding box center [72, 18] width 7 height 7
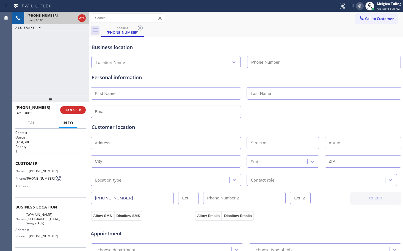
type input "[PHONE_NUMBER]"
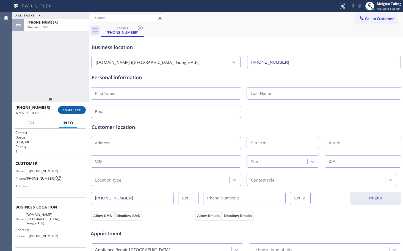
click at [74, 110] on span "COMPLETE" at bounding box center [71, 110] width 19 height 4
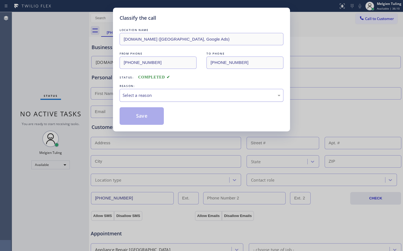
click at [148, 93] on div "Select a reason" at bounding box center [202, 95] width 158 height 6
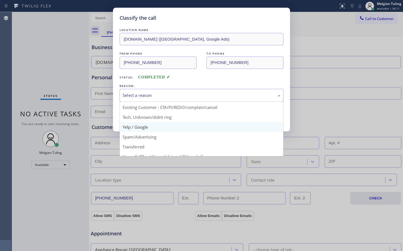
scroll to position [35, 0]
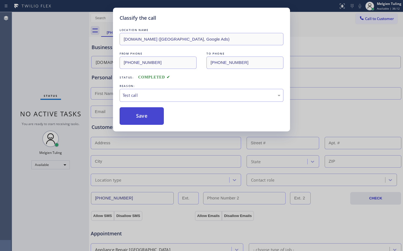
click at [143, 114] on button "Save" at bounding box center [142, 116] width 44 height 18
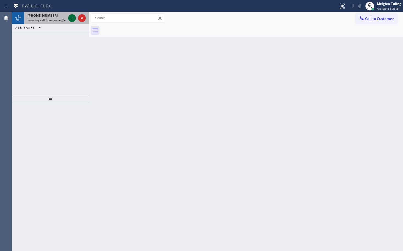
click at [72, 18] on icon at bounding box center [72, 18] width 7 height 7
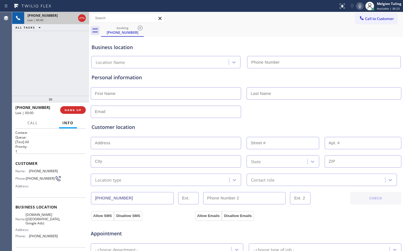
type input "[PHONE_NUMBER]"
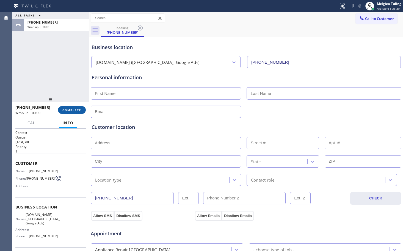
click at [74, 110] on span "COMPLETE" at bounding box center [71, 110] width 19 height 4
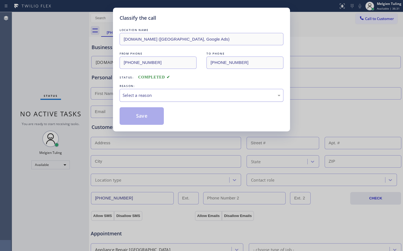
click at [138, 93] on div "Select a reason" at bounding box center [202, 95] width 158 height 6
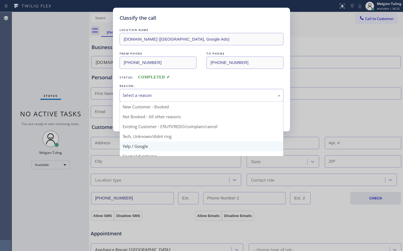
scroll to position [35, 0]
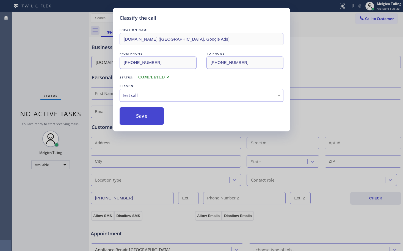
click at [140, 113] on button "Save" at bounding box center [142, 116] width 44 height 18
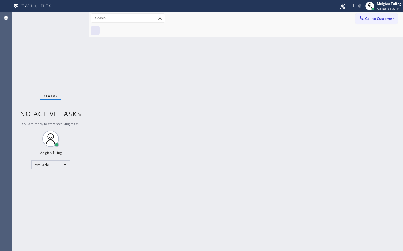
click at [232, 88] on div "Back to Dashboard Change Sender ID Customers Technicians Select a contact Outbo…" at bounding box center [246, 131] width 314 height 239
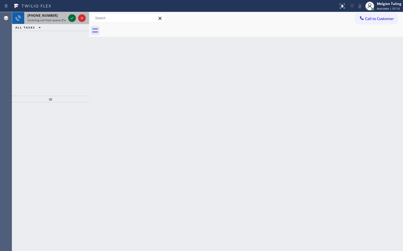
click at [72, 18] on icon at bounding box center [72, 18] width 7 height 7
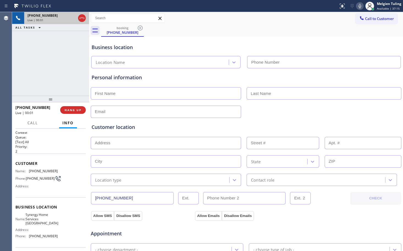
type input "[PHONE_NUMBER]"
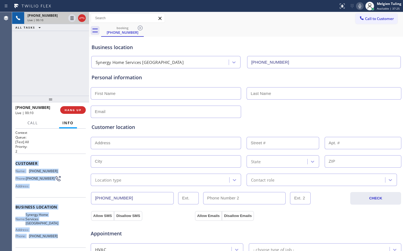
drag, startPoint x: 15, startPoint y: 164, endPoint x: 54, endPoint y: 239, distance: 84.9
click at [54, 239] on div "Context Queue: [Test] All Priority: 2 Customer Name: [PHONE_NUMBER] Phone: [PHO…" at bounding box center [50, 190] width 77 height 123
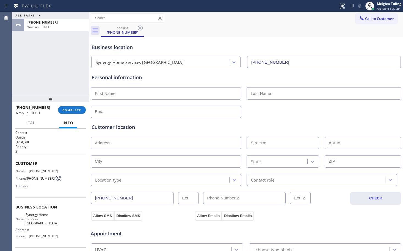
click at [55, 150] on p "2" at bounding box center [50, 151] width 70 height 5
click at [73, 109] on span "COMPLETE" at bounding box center [71, 110] width 19 height 4
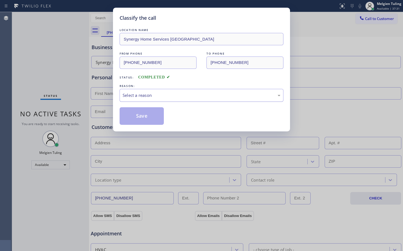
click at [130, 95] on div "Select a reason" at bounding box center [202, 95] width 158 height 6
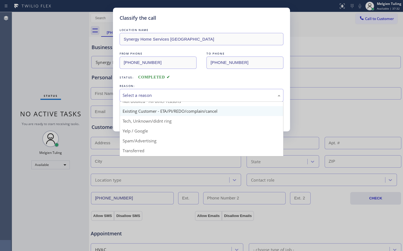
scroll to position [27, 0]
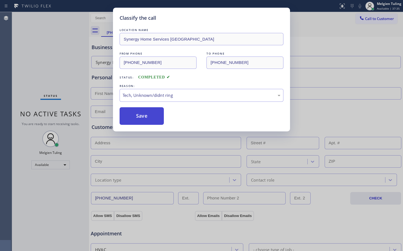
click at [136, 110] on button "Save" at bounding box center [142, 116] width 44 height 18
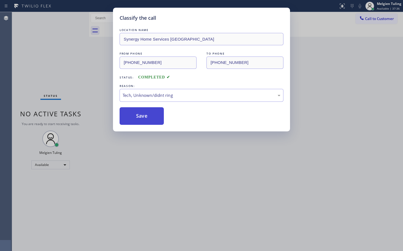
click at [136, 117] on button "Save" at bounding box center [142, 116] width 44 height 18
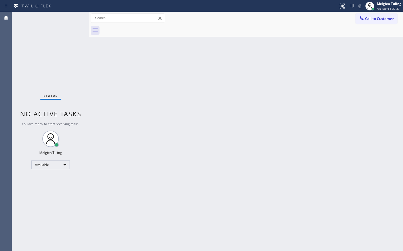
click at [140, 115] on div "Back to Dashboard Change Sender ID Customers Technicians Select a contact Outbo…" at bounding box center [246, 131] width 314 height 239
click at [352, 5] on icon at bounding box center [352, 6] width 3 height 4
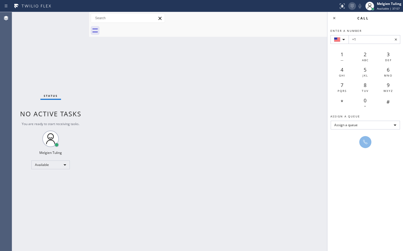
click at [352, 5] on icon at bounding box center [352, 6] width 3 height 4
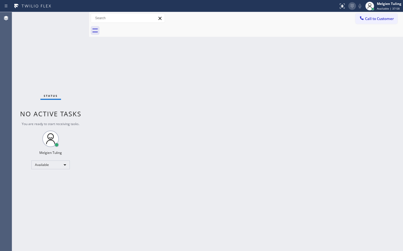
click at [352, 5] on icon at bounding box center [352, 6] width 3 height 4
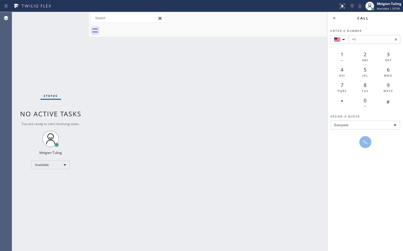
drag, startPoint x: 352, startPoint y: 5, endPoint x: 303, endPoint y: 49, distance: 65.4
click at [303, 49] on div "Back to Dashboard Change Sender ID Customers Technicians Select a contact Outbo…" at bounding box center [246, 131] width 314 height 239
drag, startPoint x: 303, startPoint y: 49, endPoint x: 310, endPoint y: 67, distance: 19.4
drag, startPoint x: 300, startPoint y: 63, endPoint x: 333, endPoint y: 19, distance: 55.2
click at [335, 18] on icon at bounding box center [334, 18] width 7 height 7
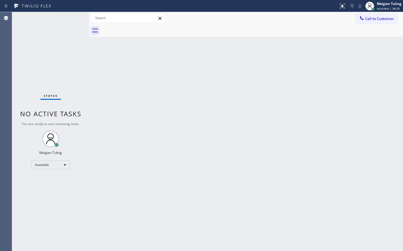
click at [312, 70] on div "Back to Dashboard Change Sender ID Customers Technicians Select a contact Outbo…" at bounding box center [246, 131] width 314 height 239
drag, startPoint x: 312, startPoint y: 70, endPoint x: 284, endPoint y: 82, distance: 30.9
click at [284, 82] on div "Back to Dashboard Change Sender ID Customers Technicians Select a contact Outbo…" at bounding box center [246, 131] width 314 height 239
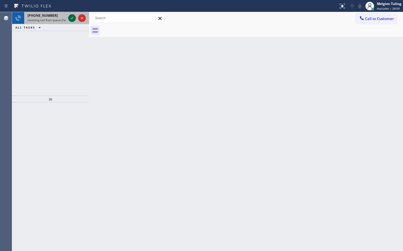
click at [71, 18] on icon at bounding box center [72, 18] width 7 height 7
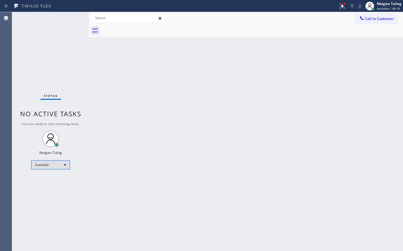
click at [63, 165] on div "Available" at bounding box center [50, 165] width 38 height 9
click at [48, 186] on li "Unavailable" at bounding box center [50, 186] width 37 height 7
drag, startPoint x: 48, startPoint y: 186, endPoint x: 66, endPoint y: 196, distance: 20.9
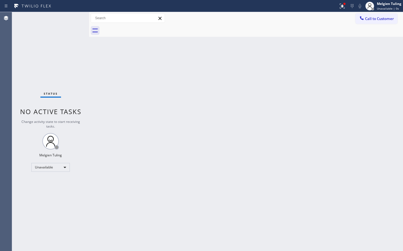
click at [66, 196] on div "Status No active tasks Change activity state to start receiving tasks. Melgien …" at bounding box center [50, 131] width 77 height 239
drag, startPoint x: 66, startPoint y: 196, endPoint x: 37, endPoint y: 203, distance: 29.2
click at [35, 205] on div "Status No active tasks Change activity state to start receiving tasks. Melgien …" at bounding box center [50, 131] width 77 height 239
click at [66, 168] on div "Unavailable" at bounding box center [50, 167] width 38 height 9
click at [36, 182] on li "Available" at bounding box center [50, 182] width 37 height 7
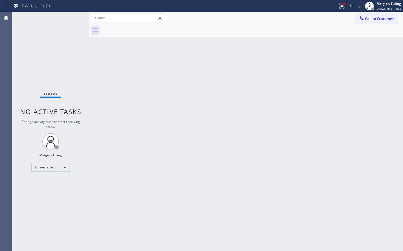
click at [191, 171] on div "Back to Dashboard Change Sender ID Customers Technicians Select a contact Outbo…" at bounding box center [246, 131] width 314 height 239
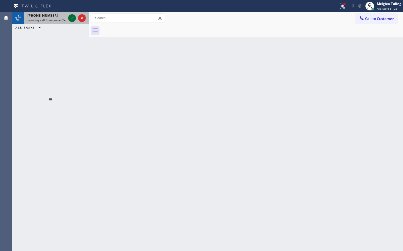
click at [71, 20] on icon at bounding box center [72, 18] width 7 height 7
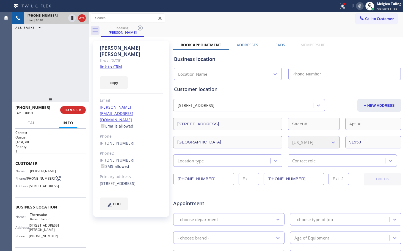
type input "[PHONE_NUMBER]"
click at [103, 64] on link "link to CRM" at bounding box center [111, 66] width 22 height 5
click at [363, 45] on div "Book Appointment Addresses Leads Membership Business location Thermador Repair …" at bounding box center [287, 218] width 229 height 352
click at [343, 4] on div at bounding box center [344, 3] width 3 height 3
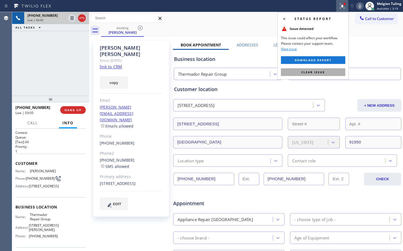
click at [308, 74] on span "Clear issue" at bounding box center [313, 72] width 24 height 4
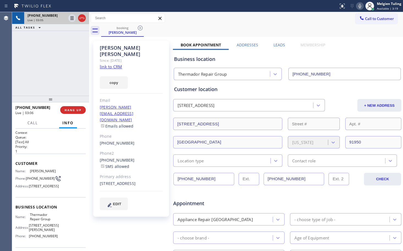
click at [349, 46] on div "Book Appointment Addresses Leads Membership Business location Thermador Repair …" at bounding box center [287, 218] width 229 height 352
click at [358, 4] on icon at bounding box center [359, 6] width 7 height 7
click at [71, 17] on icon at bounding box center [72, 18] width 3 height 4
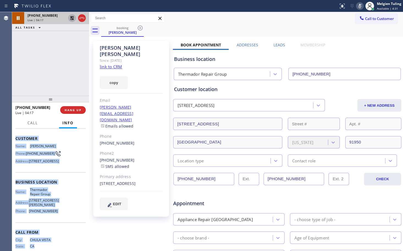
scroll to position [50, 0]
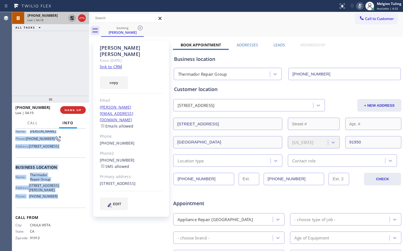
drag, startPoint x: 14, startPoint y: 160, endPoint x: 59, endPoint y: 204, distance: 63.0
click at [59, 204] on div "Context Queue: [Test] All Priority: 1 Customer Name: [PERSON_NAME] Phone: [PHON…" at bounding box center [50, 190] width 77 height 123
copy div "Customer Name: [PERSON_NAME] Phone: [PHONE_NUMBER] Address: [STREET_ADDRESS] Bu…"
click at [71, 18] on icon at bounding box center [72, 18] width 4 height 4
click at [358, 6] on icon at bounding box center [359, 6] width 7 height 7
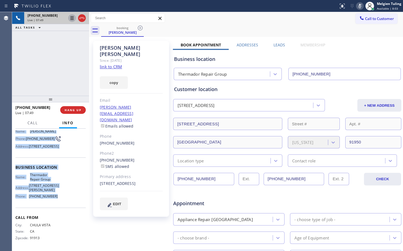
click at [360, 5] on icon at bounding box center [359, 6] width 3 height 4
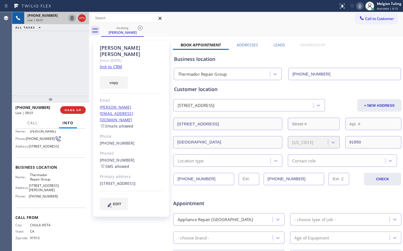
click at [120, 229] on div "[PERSON_NAME] Since: [DATE] link to CRM copy Email [PERSON_NAME][EMAIL_ADDRESS]…" at bounding box center [131, 216] width 82 height 356
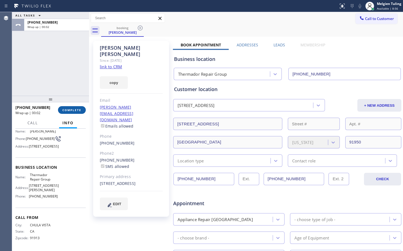
click at [68, 110] on span "COMPLETE" at bounding box center [71, 110] width 19 height 4
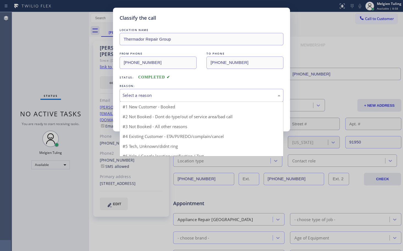
click at [146, 96] on div "Select a reason" at bounding box center [202, 95] width 158 height 6
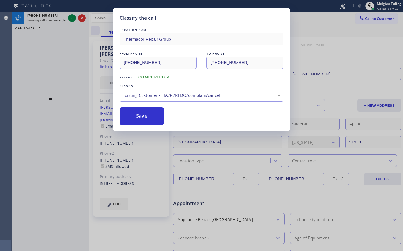
click at [76, 59] on div "Classify the call LOCATION NAME Thermador Repair Group FROM PHONE [PHONE_NUMBER…" at bounding box center [201, 125] width 403 height 251
click at [134, 117] on button "Save" at bounding box center [142, 116] width 44 height 18
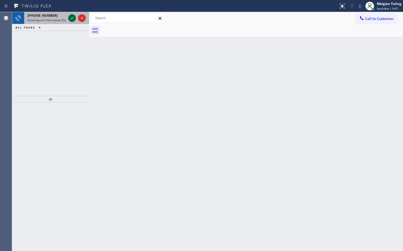
click at [75, 19] on div at bounding box center [72, 18] width 8 height 7
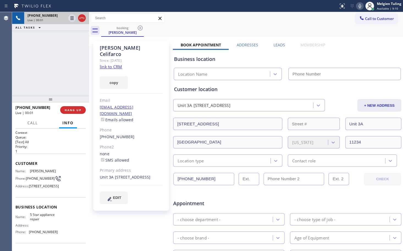
type input "[PHONE_NUMBER]"
click at [112, 64] on link "link to CRM" at bounding box center [111, 66] width 22 height 5
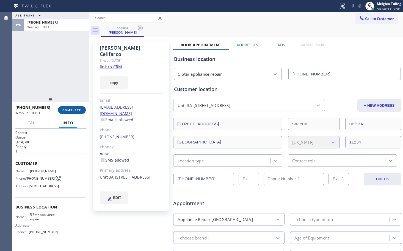
click at [75, 111] on span "COMPLETE" at bounding box center [71, 110] width 19 height 4
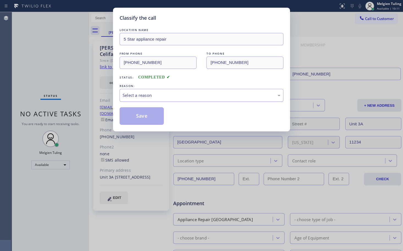
click at [144, 94] on div "Select a reason" at bounding box center [202, 95] width 158 height 6
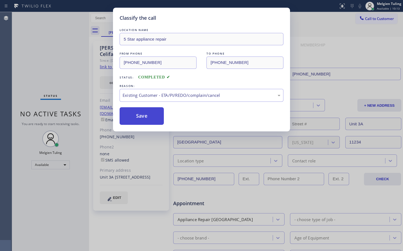
click at [137, 113] on button "Save" at bounding box center [142, 116] width 44 height 18
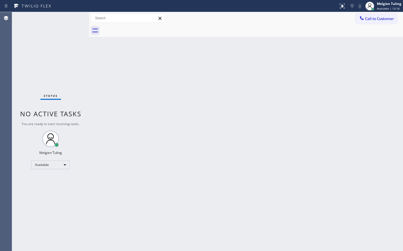
click at [149, 95] on div "Back to Dashboard Change Sender ID Customers Technicians Select a contact Outbo…" at bounding box center [246, 131] width 314 height 239
click at [121, 143] on div "Back to Dashboard Change Sender ID Customers Technicians Select a contact Outbo…" at bounding box center [246, 131] width 314 height 239
click at [64, 165] on div "Available" at bounding box center [50, 165] width 38 height 9
click at [50, 193] on li "Break" at bounding box center [50, 193] width 37 height 7
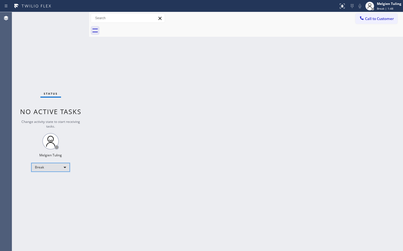
click at [64, 167] on div "Break" at bounding box center [50, 167] width 38 height 9
click at [49, 182] on li "Available" at bounding box center [50, 182] width 37 height 7
click at [177, 155] on div "Back to Dashboard Change Sender ID Customers Technicians Select a contact Outbo…" at bounding box center [246, 131] width 314 height 239
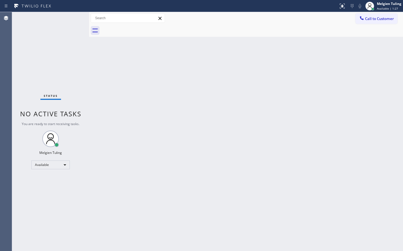
click at [237, 122] on div "Back to Dashboard Change Sender ID Customers Technicians Select a contact Outbo…" at bounding box center [246, 131] width 314 height 239
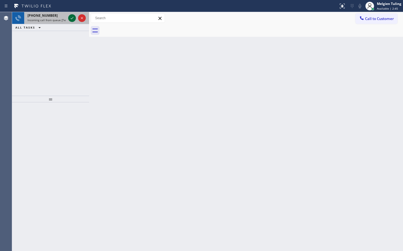
click at [71, 19] on icon at bounding box center [72, 18] width 7 height 7
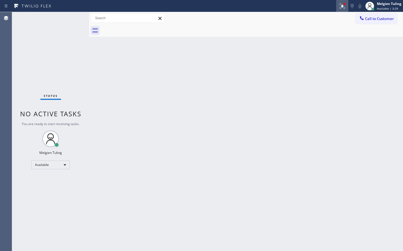
click at [343, 7] on icon at bounding box center [341, 6] width 3 height 4
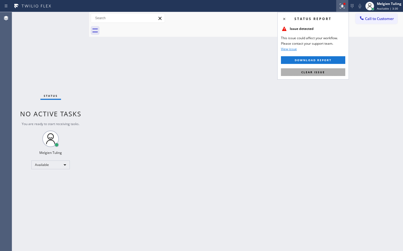
click at [310, 73] on span "Clear issue" at bounding box center [313, 72] width 24 height 4
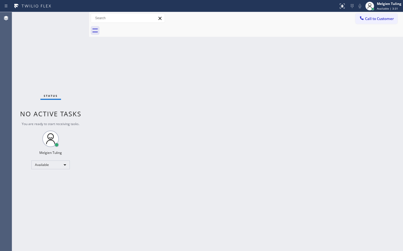
click at [223, 112] on div "Back to Dashboard Change Sender ID Customers Technicians Select a contact Outbo…" at bounding box center [246, 131] width 314 height 239
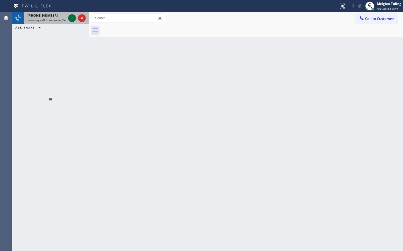
click at [72, 20] on icon at bounding box center [72, 18] width 7 height 7
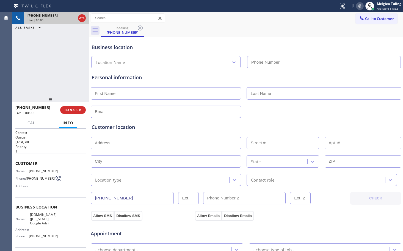
type input "[PHONE_NUMBER]"
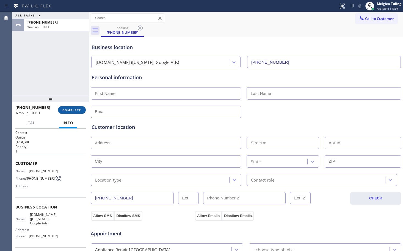
click at [78, 112] on span "COMPLETE" at bounding box center [71, 110] width 19 height 4
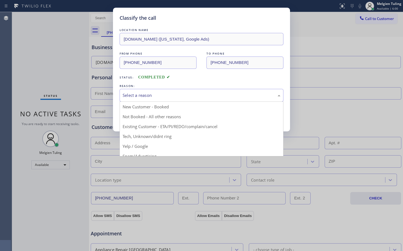
click at [151, 97] on div "Select a reason" at bounding box center [202, 95] width 158 height 6
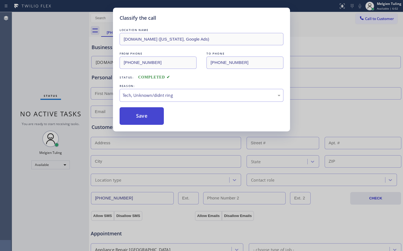
click at [139, 120] on button "Save" at bounding box center [142, 116] width 44 height 18
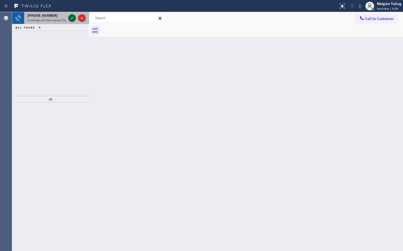
click at [70, 16] on icon at bounding box center [72, 18] width 7 height 7
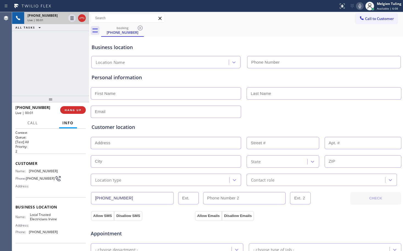
type input "[PHONE_NUMBER]"
click at [73, 17] on icon at bounding box center [72, 18] width 3 height 4
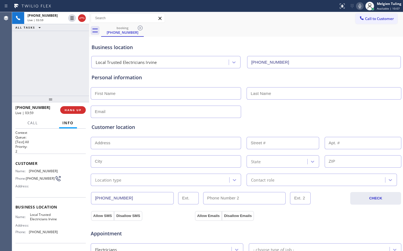
click at [361, 5] on icon at bounding box center [359, 6] width 3 height 4
click at [73, 19] on icon at bounding box center [72, 18] width 3 height 4
click at [73, 19] on icon at bounding box center [72, 18] width 4 height 4
click at [359, 6] on icon at bounding box center [359, 6] width 7 height 7
click at [294, 232] on div "Appointment" at bounding box center [246, 231] width 312 height 14
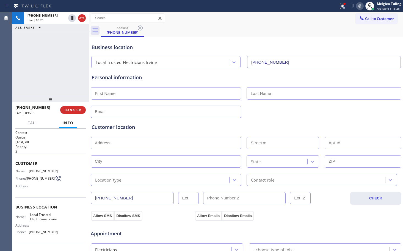
click at [283, 229] on div "Appointment" at bounding box center [246, 231] width 312 height 14
click at [346, 115] on div at bounding box center [246, 111] width 312 height 13
click at [360, 7] on icon at bounding box center [359, 6] width 3 height 4
click at [72, 18] on icon at bounding box center [72, 18] width 3 height 4
click at [306, 119] on div "Customer location >> ADD NEW ADDRESS << + NEW ADDRESS State Location type Conta…" at bounding box center [245, 152] width 311 height 68
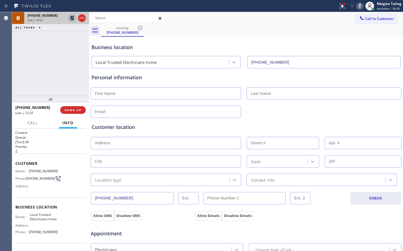
click at [72, 18] on icon at bounding box center [72, 18] width 7 height 7
click at [359, 4] on icon at bounding box center [359, 6] width 7 height 7
click at [278, 15] on div "Call to Customer Outbound call Location Search location Your caller id phone nu…" at bounding box center [246, 18] width 314 height 10
click at [237, 34] on div "booking [PHONE_NUMBER]" at bounding box center [252, 30] width 302 height 12
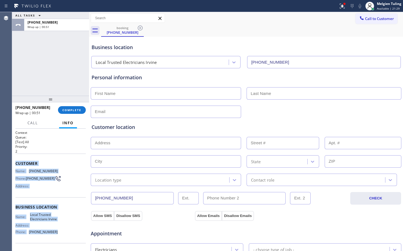
drag, startPoint x: 15, startPoint y: 162, endPoint x: 54, endPoint y: 238, distance: 85.8
click at [54, 238] on div "Context Queue: [Test] All Priority: 2 Customer Name: [PHONE_NUMBER] Phone: [PHO…" at bounding box center [50, 190] width 77 height 123
click at [64, 196] on div "Customer Name: [PHONE_NUMBER] Phone: [PHONE_NUMBER] Address:" at bounding box center [50, 176] width 70 height 44
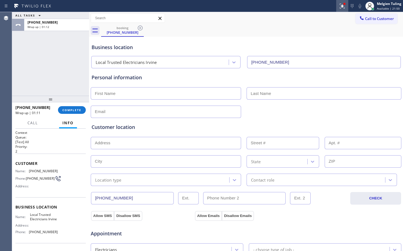
click at [345, 6] on icon at bounding box center [342, 6] width 7 height 7
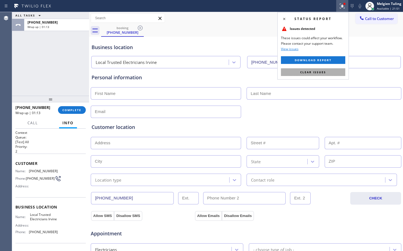
click at [307, 72] on span "Clear issues" at bounding box center [313, 72] width 26 height 4
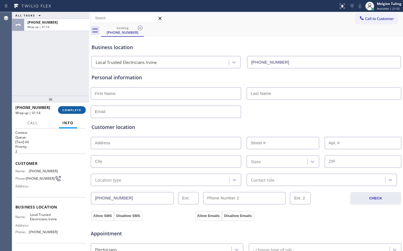
click at [76, 111] on span "COMPLETE" at bounding box center [71, 110] width 19 height 4
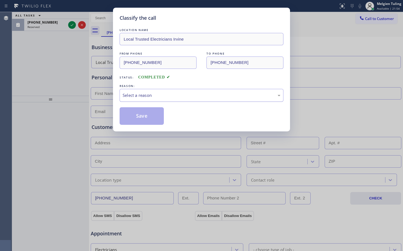
click at [140, 96] on div "Select a reason" at bounding box center [202, 95] width 158 height 6
click at [141, 115] on button "Save" at bounding box center [142, 116] width 44 height 18
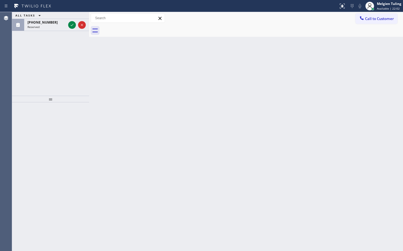
click at [92, 67] on div "Back to Dashboard Change Sender ID Customers Technicians Select a contact Outbo…" at bounding box center [246, 131] width 314 height 239
click at [72, 24] on icon at bounding box center [72, 25] width 7 height 7
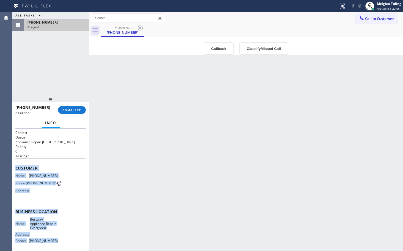
drag, startPoint x: 15, startPoint y: 169, endPoint x: 59, endPoint y: 242, distance: 84.7
click at [59, 242] on div "Context Queue: Appliance Repair High End Priority: 0 Task Age: Customer Name: […" at bounding box center [50, 213] width 70 height 164
click at [69, 110] on span "COMPLETE" at bounding box center [71, 110] width 19 height 4
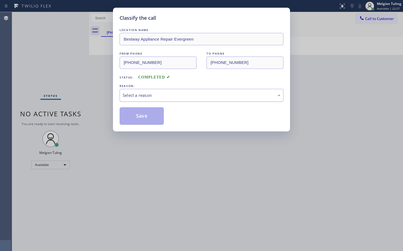
click at [143, 92] on div "Select a reason" at bounding box center [202, 95] width 164 height 13
click at [134, 117] on button "Save" at bounding box center [142, 116] width 44 height 18
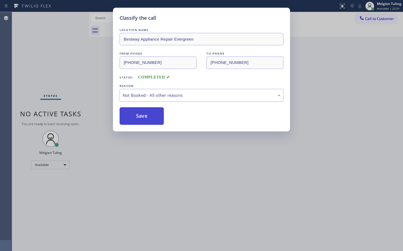
click at [135, 119] on button "Save" at bounding box center [142, 116] width 44 height 18
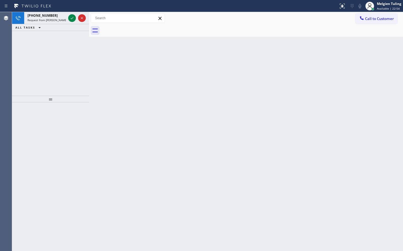
click at [149, 110] on div "Back to Dashboard Change Sender ID Customers Technicians Select a contact Outbo…" at bounding box center [246, 131] width 314 height 239
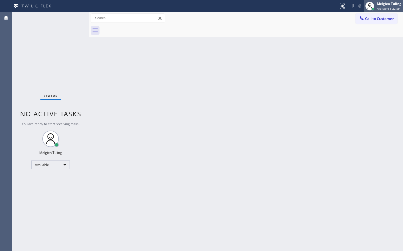
click at [387, 5] on div "Melgien Tuling" at bounding box center [389, 3] width 24 height 5
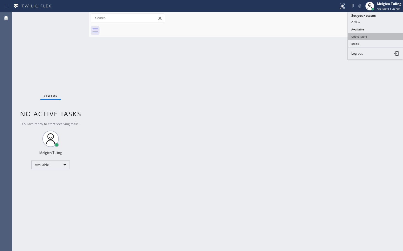
click at [363, 37] on button "Unavailable" at bounding box center [375, 36] width 55 height 7
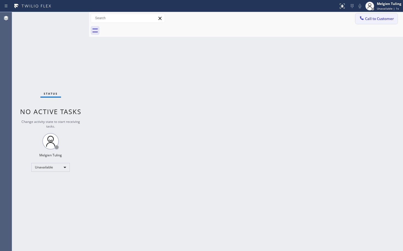
click at [379, 19] on span "Call to Customer" at bounding box center [379, 18] width 29 height 5
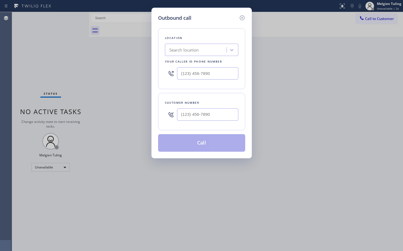
type input "(___) ___-____"
click at [200, 69] on input "(___) ___-____" at bounding box center [207, 73] width 61 height 12
type input "(___) ___-____"
click at [187, 114] on input "(___) ___-____" at bounding box center [207, 115] width 61 height 12
type input "(___) ___-____"
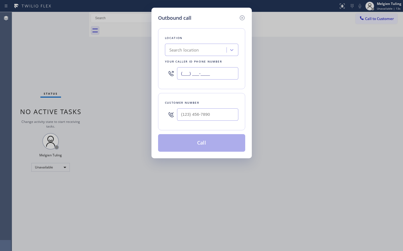
click at [185, 73] on input "(___) ___-____" at bounding box center [207, 73] width 61 height 12
paste input "949) 565-4262"
type input "[PHONE_NUMBER]"
click at [198, 113] on input "(___) ___-____" at bounding box center [207, 115] width 61 height 12
paste input "949) 235-3070"
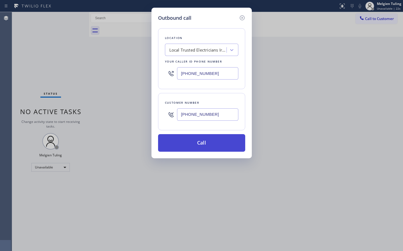
type input "[PHONE_NUMBER]"
click at [208, 145] on button "Call" at bounding box center [201, 143] width 87 height 18
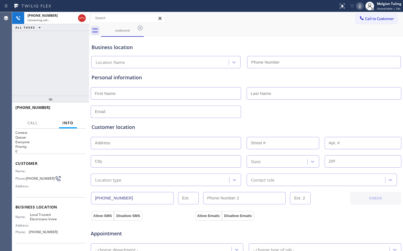
type input "[PHONE_NUMBER]"
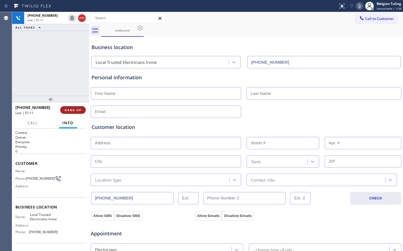
click at [71, 110] on span "HANG UP" at bounding box center [73, 110] width 17 height 4
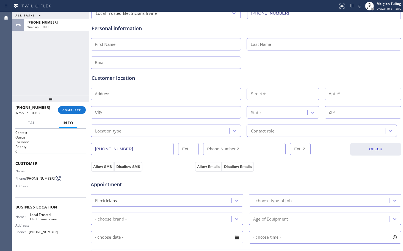
scroll to position [55, 0]
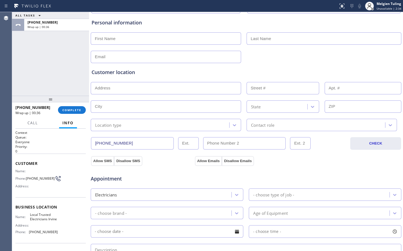
click at [121, 37] on input "text" at bounding box center [166, 38] width 150 height 12
type input "[PERSON_NAME]"
click at [254, 38] on input "text" at bounding box center [324, 38] width 155 height 12
type input "Lucker"
click at [113, 60] on input "text" at bounding box center [166, 57] width 150 height 12
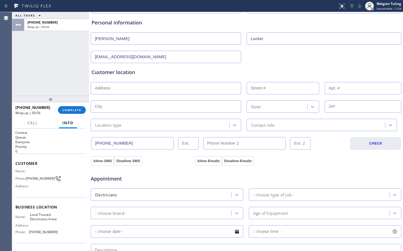
type input "[EMAIL_ADDRESS][DOMAIN_NAME]"
click at [124, 106] on input "text" at bounding box center [166, 107] width 150 height 12
click at [120, 87] on input "text" at bounding box center [166, 88] width 150 height 12
drag, startPoint x: 107, startPoint y: 90, endPoint x: 95, endPoint y: 89, distance: 11.8
click at [95, 89] on input "text" at bounding box center [166, 88] width 150 height 12
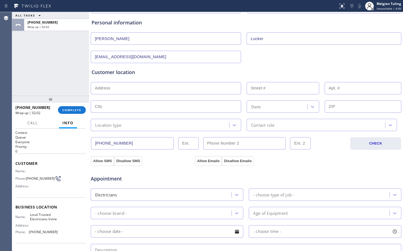
paste input "[STREET_ADDRESS]"
click at [101, 99] on div "State" at bounding box center [246, 105] width 312 height 13
type input "30801 Seminole Pl"
type input "30801"
type input "Laguna Niguel"
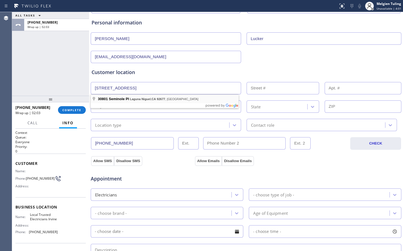
type input "92677"
drag, startPoint x: 101, startPoint y: 99, endPoint x: 231, endPoint y: 97, distance: 129.5
click at [231, 97] on div "Customer location >> ADD NEW ADDRESS << + NEW ADDRESS [STREET_ADDRESS][US_STATE…" at bounding box center [246, 100] width 309 height 63
click at [115, 123] on div "Location type" at bounding box center [108, 125] width 26 height 6
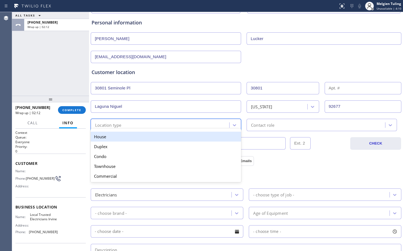
paste input "Local Trusted Electricians Irvine"
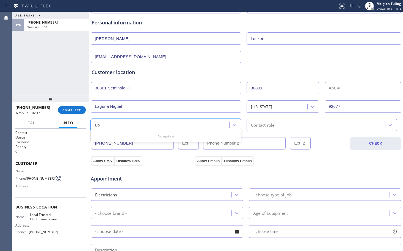
type input "L"
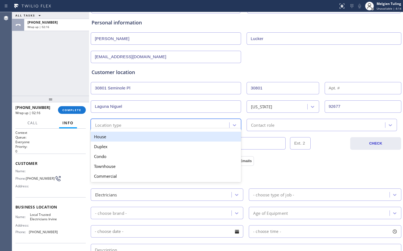
click at [136, 135] on div "House" at bounding box center [166, 137] width 150 height 10
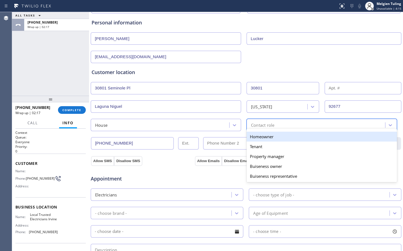
click at [265, 123] on div "Contact role" at bounding box center [262, 125] width 23 height 6
click at [260, 139] on div "Homeowner" at bounding box center [322, 137] width 150 height 10
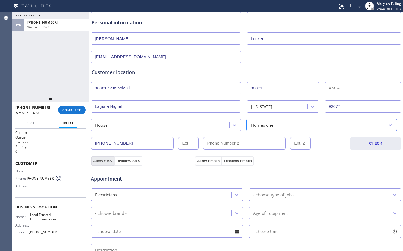
click at [99, 160] on button "Allow SMS" at bounding box center [102, 161] width 23 height 10
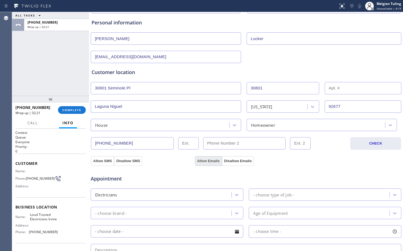
click at [204, 162] on button "Allow Emails" at bounding box center [208, 161] width 27 height 10
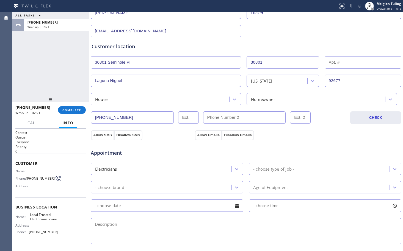
scroll to position [110, 0]
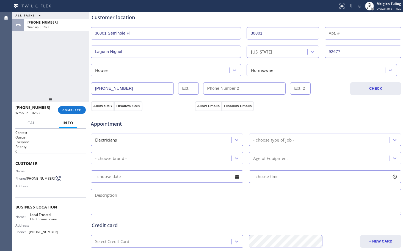
click at [272, 141] on div "- choose type of job -" at bounding box center [273, 140] width 41 height 6
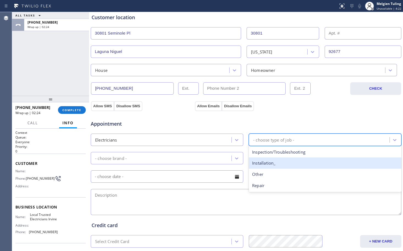
click at [268, 165] on div "Installation_" at bounding box center [325, 163] width 153 height 11
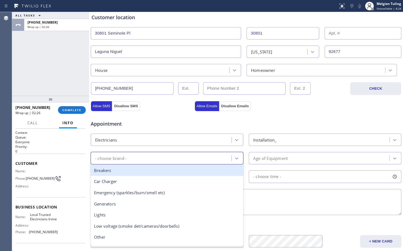
click at [135, 157] on div "- choose brand -" at bounding box center [161, 159] width 139 height 10
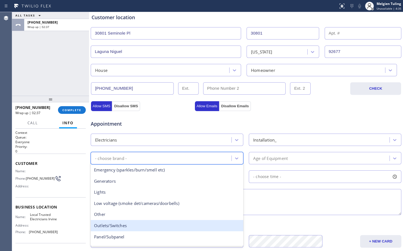
scroll to position [0, 0]
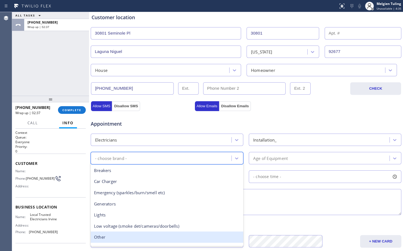
click at [107, 237] on div "Other" at bounding box center [167, 237] width 153 height 11
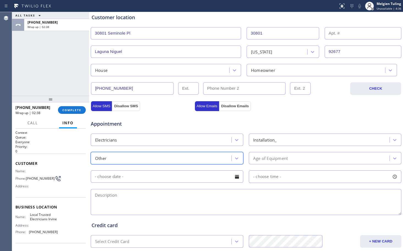
click at [273, 156] on div "Age of Equipment" at bounding box center [270, 158] width 35 height 6
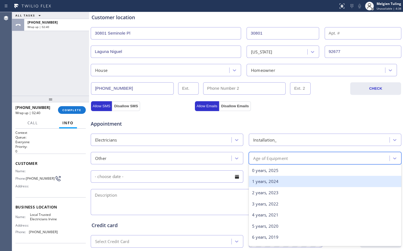
click at [264, 181] on div "1 years, 2024" at bounding box center [325, 181] width 153 height 11
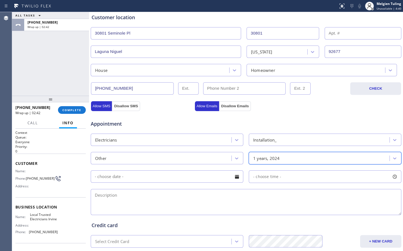
click at [111, 195] on textarea at bounding box center [246, 202] width 311 height 26
click at [110, 198] on textarea at bounding box center [246, 202] width 311 height 26
paste textarea "cx wants to install EV Plug/need 3feet wire ,plug and a circuit breaker but sin…"
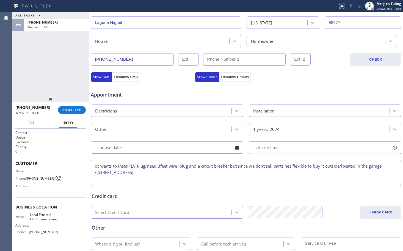
scroll to position [165, 0]
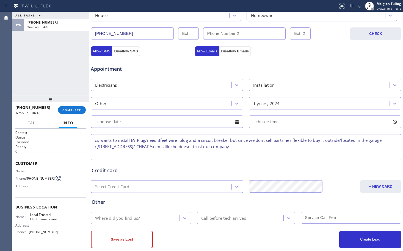
click at [241, 147] on textarea "cx wants to install EV Plug/need 3feet wire ,plug and a circuit breaker but sin…" at bounding box center [246, 147] width 311 height 26
click at [286, 147] on textarea "cx wants to install EV Plug/need 3feet wire ,plug and a circuit breaker but sin…" at bounding box center [246, 147] width 311 height 26
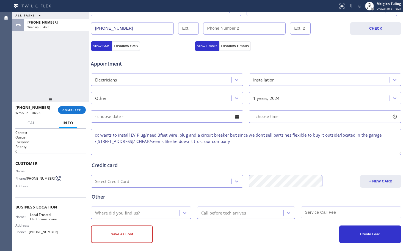
scroll to position [175, 0]
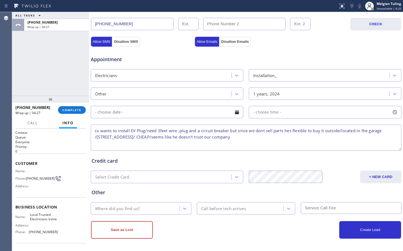
type textarea "cx wants to install EV Plug/need 3feet wire ,plug and a circuit breaker but sin…"
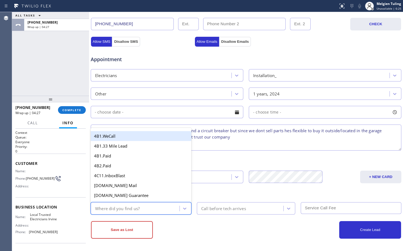
click at [137, 211] on div "Where did you find us?" at bounding box center [117, 209] width 45 height 6
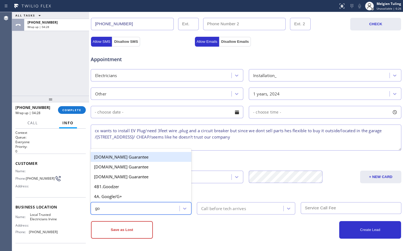
type input "goo"
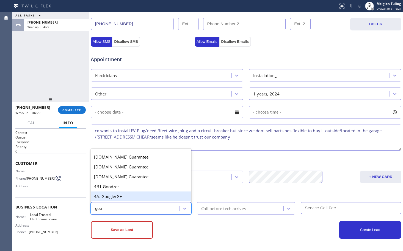
click at [129, 198] on div "4A. Google/G+" at bounding box center [141, 197] width 101 height 10
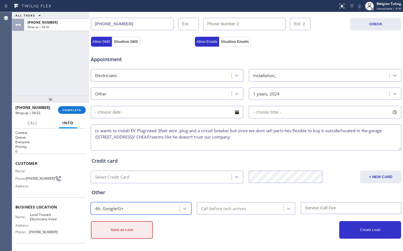
click at [121, 230] on button "Save as Lost" at bounding box center [122, 231] width 62 height 18
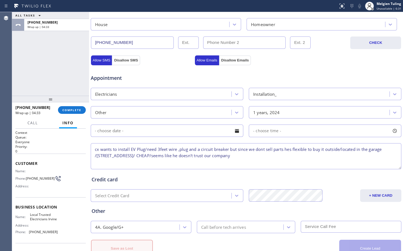
scroll to position [193, 0]
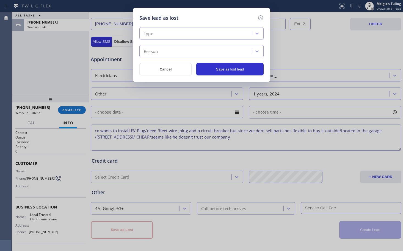
click at [161, 35] on div "Type" at bounding box center [196, 34] width 111 height 10
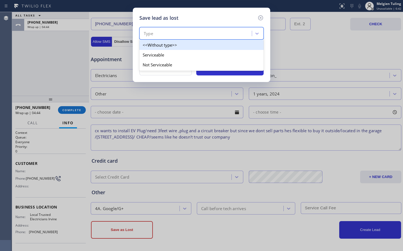
click at [181, 31] on div "Type" at bounding box center [196, 34] width 111 height 10
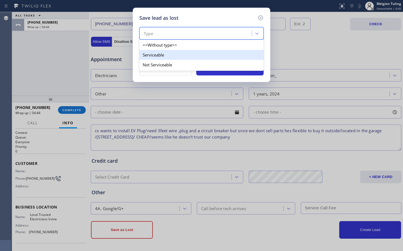
click at [160, 55] on div "Serviceable" at bounding box center [201, 55] width 124 height 10
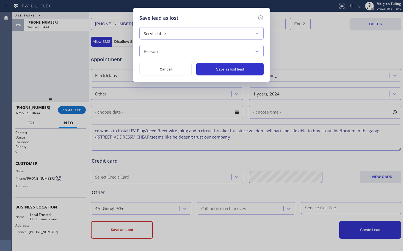
click at [160, 53] on div "Reason" at bounding box center [196, 52] width 111 height 10
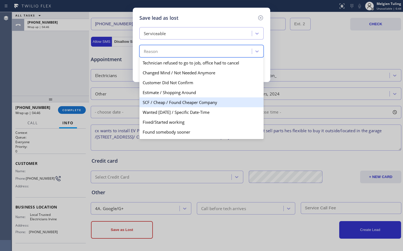
click at [159, 105] on div "SCF / Cheap / Found Cheaper Company" at bounding box center [201, 103] width 124 height 10
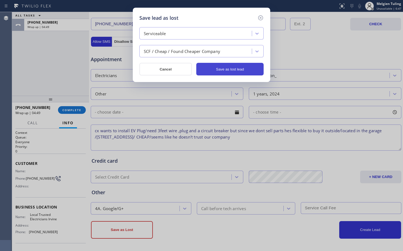
click at [234, 67] on button "Save as lost lead" at bounding box center [229, 69] width 67 height 13
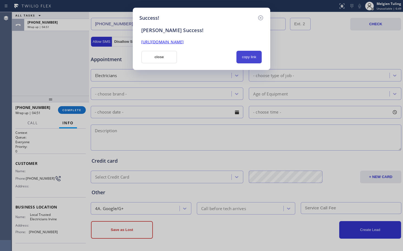
click at [247, 57] on button "copy link" at bounding box center [248, 57] width 25 height 13
click at [199, 39] on div "[URL][DOMAIN_NAME]" at bounding box center [201, 40] width 127 height 12
click at [184, 41] on link "[URL][DOMAIN_NAME]" at bounding box center [162, 41] width 42 height 5
click at [156, 56] on button "close" at bounding box center [159, 57] width 36 height 13
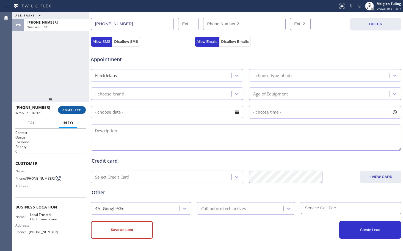
click at [70, 110] on span "COMPLETE" at bounding box center [71, 110] width 19 height 4
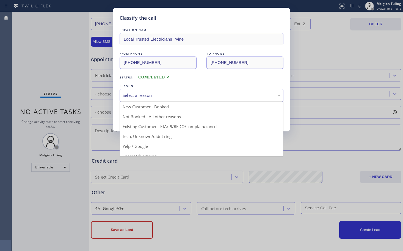
click at [145, 95] on div "Select a reason" at bounding box center [202, 95] width 158 height 6
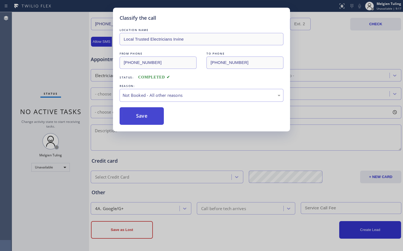
click at [144, 117] on button "Save" at bounding box center [142, 116] width 44 height 18
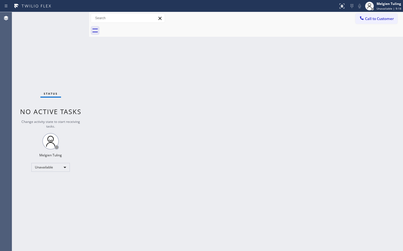
click at [89, 66] on div at bounding box center [89, 131] width 0 height 239
click at [64, 167] on div "Unavailable" at bounding box center [50, 167] width 38 height 9
click at [45, 181] on li "Available" at bounding box center [50, 182] width 37 height 7
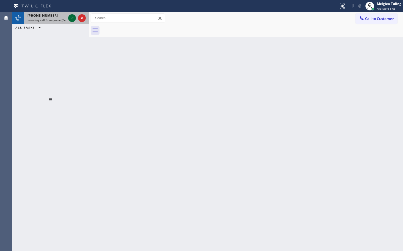
click at [73, 18] on icon at bounding box center [72, 18] width 3 height 2
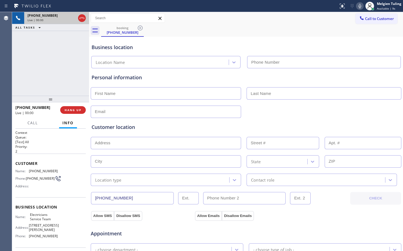
type input "[PHONE_NUMBER]"
click at [67, 161] on span "Customer" at bounding box center [50, 163] width 70 height 5
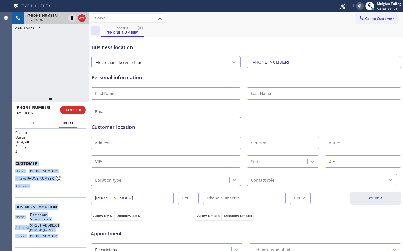
drag, startPoint x: 14, startPoint y: 164, endPoint x: 55, endPoint y: 237, distance: 83.5
click at [55, 237] on div "Context Queue: [Test] All Priority: 2 Customer Name: [PHONE_NUMBER] Phone: [PHO…" at bounding box center [50, 190] width 77 height 123
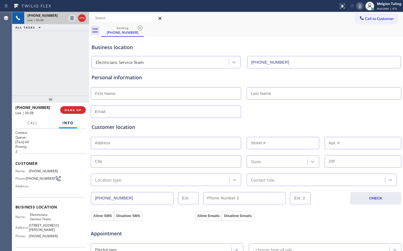
click at [182, 120] on div "Customer location >> ADD NEW ADDRESS << + NEW ADDRESS State Location type Conta…" at bounding box center [245, 152] width 311 height 68
drag, startPoint x: 43, startPoint y: 106, endPoint x: 20, endPoint y: 107, distance: 23.4
click at [20, 107] on div "[PHONE_NUMBER]" at bounding box center [35, 107] width 41 height 5
click at [360, 5] on icon at bounding box center [359, 6] width 7 height 7
click at [72, 17] on icon at bounding box center [72, 18] width 7 height 7
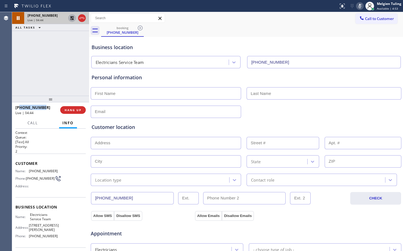
click at [71, 17] on icon at bounding box center [72, 18] width 4 height 4
click at [362, 5] on icon at bounding box center [359, 6] width 7 height 7
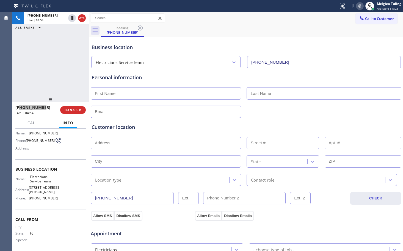
scroll to position [41, 0]
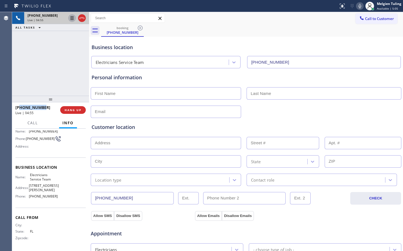
click at [71, 17] on icon at bounding box center [72, 18] width 3 height 4
click at [362, 4] on icon at bounding box center [359, 6] width 7 height 7
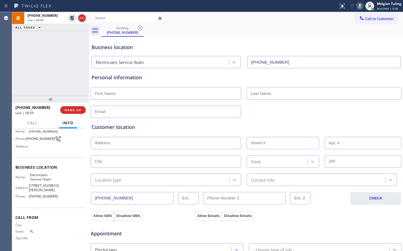
click at [67, 155] on div "Customer Name: [PHONE_NUMBER] Phone: [PHONE_NUMBER] Address:" at bounding box center [50, 136] width 70 height 44
click at [31, 124] on span "Call" at bounding box center [32, 123] width 10 height 5
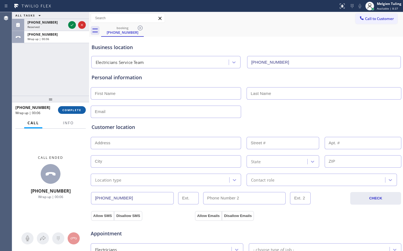
click at [66, 110] on span "COMPLETE" at bounding box center [71, 110] width 19 height 4
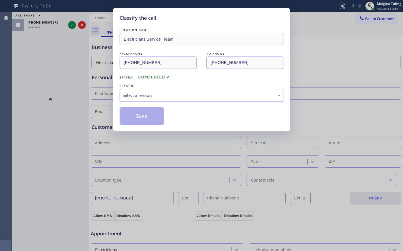
click at [139, 94] on div "Select a reason" at bounding box center [202, 95] width 158 height 6
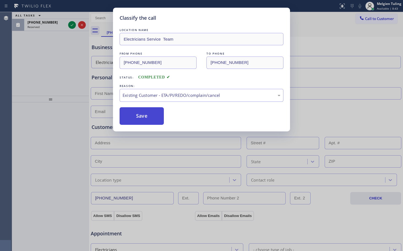
click at [137, 115] on button "Save" at bounding box center [142, 116] width 44 height 18
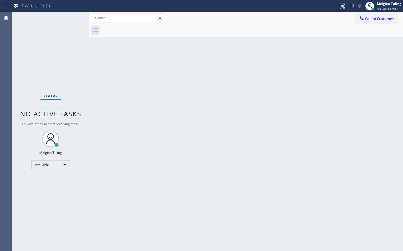
click at [137, 128] on div "Back to Dashboard Change Sender ID Customers Technicians Select a contact Outbo…" at bounding box center [246, 131] width 314 height 239
click at [227, 137] on div "Back to Dashboard Change Sender ID Customers Technicians Select a contact Outbo…" at bounding box center [246, 131] width 314 height 239
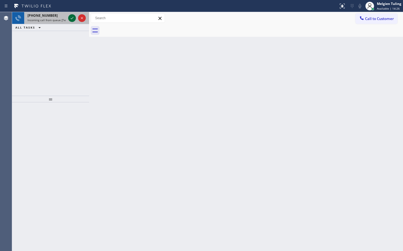
drag, startPoint x: 222, startPoint y: 126, endPoint x: 73, endPoint y: 20, distance: 183.5
click at [73, 20] on icon at bounding box center [72, 18] width 7 height 7
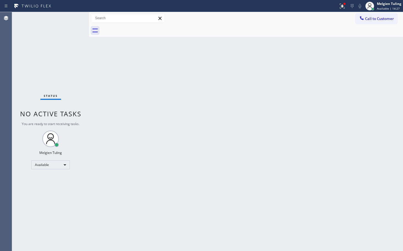
drag, startPoint x: 73, startPoint y: 20, endPoint x: 57, endPoint y: 32, distance: 20.3
click at [57, 32] on div "Status No active tasks You are ready to start receiving tasks. Melgien Tuling A…" at bounding box center [50, 131] width 77 height 239
drag, startPoint x: 342, startPoint y: 4, endPoint x: 326, endPoint y: 62, distance: 59.9
click at [326, 62] on div "Back to Dashboard Change Sender ID Customers Technicians Select a contact Outbo…" at bounding box center [246, 131] width 314 height 239
click at [342, 4] on icon at bounding box center [342, 6] width 7 height 7
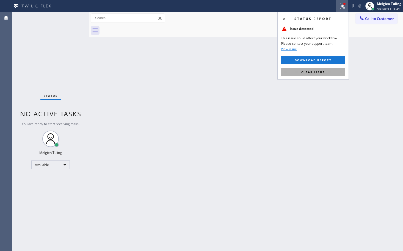
click at [304, 72] on span "Clear issue" at bounding box center [313, 72] width 24 height 4
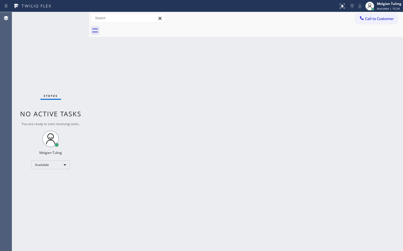
click at [301, 76] on div "Back to Dashboard Change Sender ID Customers Technicians Select a contact Outbo…" at bounding box center [246, 131] width 314 height 239
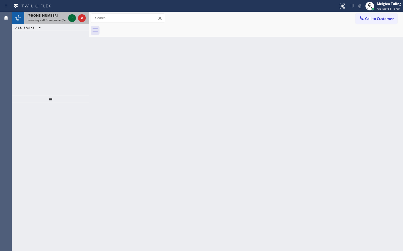
click at [72, 17] on icon at bounding box center [72, 18] width 7 height 7
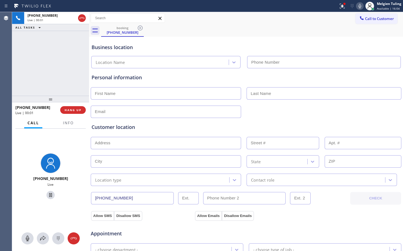
type input "[PHONE_NUMBER]"
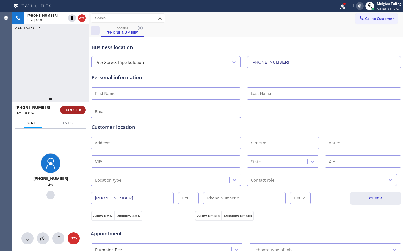
drag, startPoint x: 76, startPoint y: 112, endPoint x: 68, endPoint y: 112, distance: 8.0
click at [68, 112] on span "HANG UP" at bounding box center [73, 110] width 17 height 4
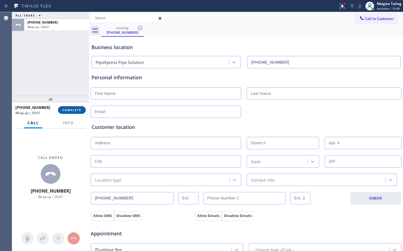
click at [71, 110] on span "COMPLETE" at bounding box center [71, 110] width 19 height 4
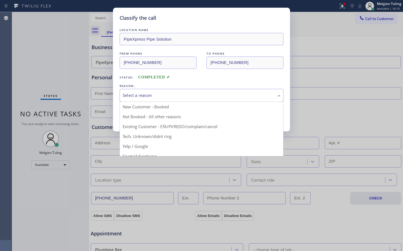
click at [129, 94] on div "Select a reason" at bounding box center [202, 95] width 158 height 6
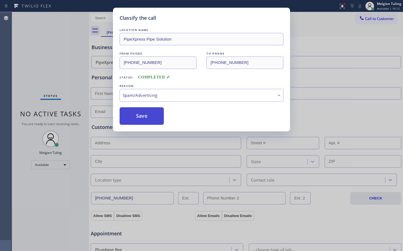
click at [152, 110] on button "Save" at bounding box center [142, 116] width 44 height 18
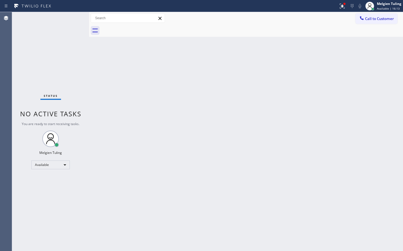
click at [148, 112] on div "Back to Dashboard Change Sender ID Customers Technicians Select a contact Outbo…" at bounding box center [246, 131] width 314 height 239
drag, startPoint x: 151, startPoint y: 113, endPoint x: 138, endPoint y: 93, distance: 23.3
click at [138, 94] on div "Back to Dashboard Change Sender ID Customers Technicians Select a contact Outbo…" at bounding box center [246, 131] width 314 height 239
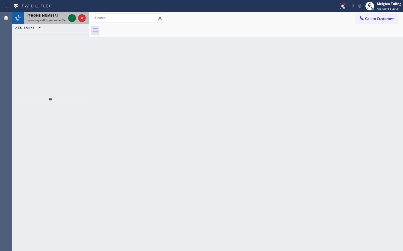
click at [71, 19] on icon at bounding box center [72, 18] width 3 height 2
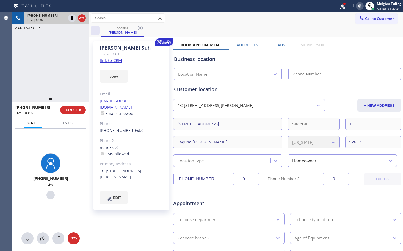
type input "[PHONE_NUMBER]"
click at [107, 62] on link "link to CRM" at bounding box center [111, 60] width 22 height 5
click at [341, 7] on icon at bounding box center [342, 6] width 7 height 7
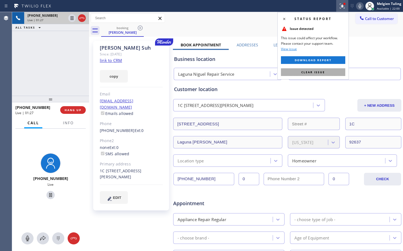
click at [298, 70] on button "Clear issue" at bounding box center [313, 72] width 64 height 8
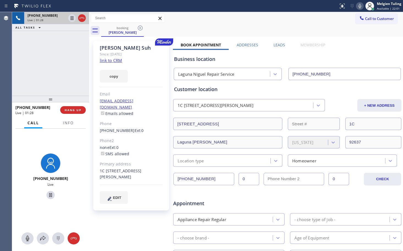
click at [359, 31] on div "booking [PERSON_NAME]" at bounding box center [252, 30] width 302 height 12
click at [360, 7] on icon at bounding box center [359, 6] width 3 height 4
click at [72, 18] on icon at bounding box center [72, 18] width 3 height 4
click at [71, 17] on icon at bounding box center [72, 18] width 4 height 4
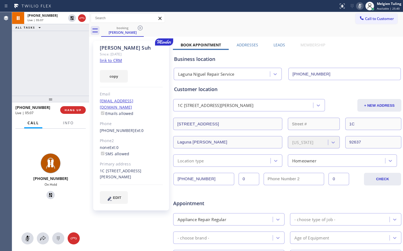
click at [360, 4] on icon at bounding box center [359, 6] width 3 height 4
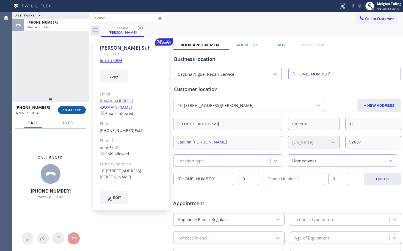
click at [68, 110] on span "COMPLETE" at bounding box center [71, 110] width 19 height 4
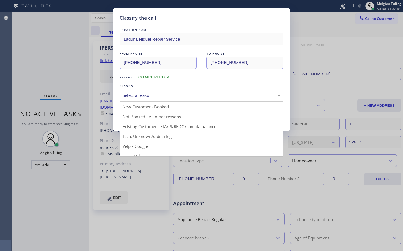
click at [162, 97] on div "Select a reason" at bounding box center [202, 95] width 158 height 6
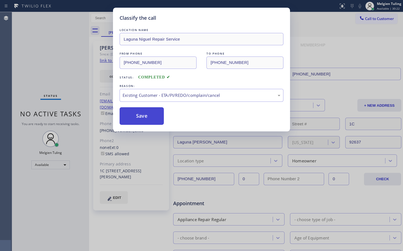
click at [134, 113] on button "Save" at bounding box center [142, 116] width 44 height 18
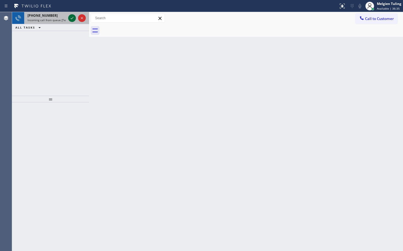
click at [75, 18] on icon at bounding box center [72, 18] width 7 height 7
click at [70, 16] on icon at bounding box center [72, 18] width 7 height 7
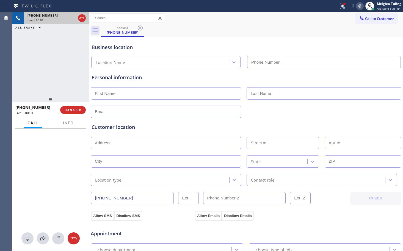
type input "[PHONE_NUMBER]"
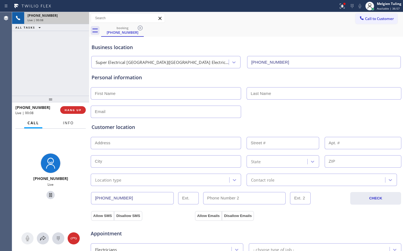
click at [64, 122] on span "Info" at bounding box center [68, 123] width 11 height 5
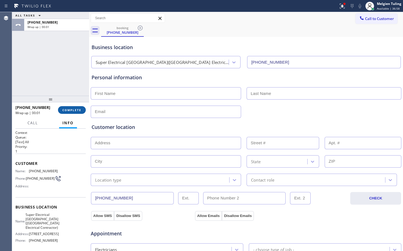
click at [72, 108] on span "COMPLETE" at bounding box center [71, 110] width 19 height 4
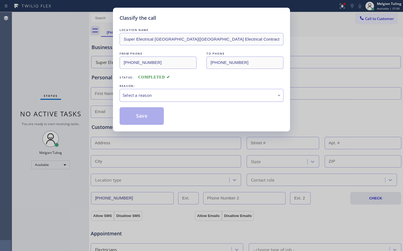
click at [147, 90] on div "Select a reason" at bounding box center [202, 95] width 164 height 13
click at [146, 120] on button "Save" at bounding box center [142, 116] width 44 height 18
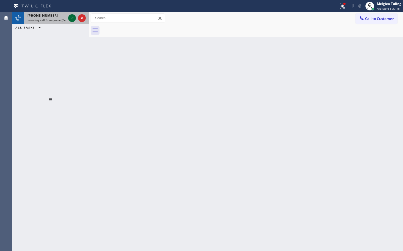
click at [71, 17] on icon at bounding box center [72, 18] width 7 height 7
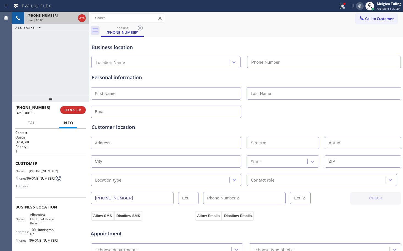
type input "[PHONE_NUMBER]"
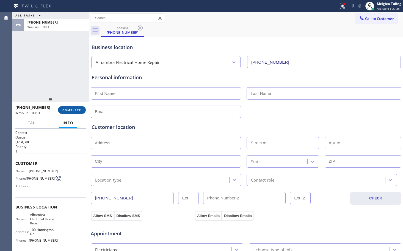
click at [69, 111] on span "COMPLETE" at bounding box center [71, 110] width 19 height 4
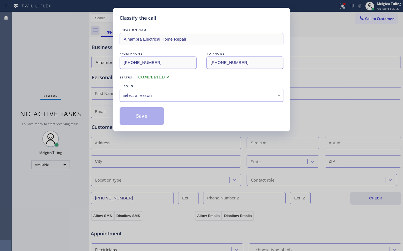
click at [138, 96] on div "Select a reason" at bounding box center [202, 95] width 158 height 6
click at [136, 117] on button "Save" at bounding box center [142, 116] width 44 height 18
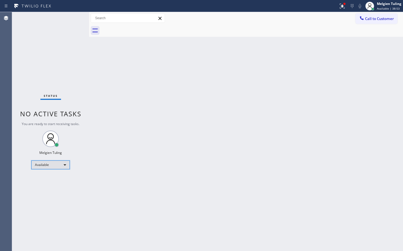
click at [62, 165] on div "Available" at bounding box center [50, 165] width 38 height 9
click at [41, 192] on li "Break" at bounding box center [50, 193] width 37 height 7
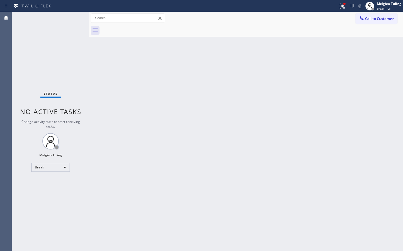
click at [192, 119] on div "Back to Dashboard Change Sender ID Customers Technicians Select a contact Outbo…" at bounding box center [246, 131] width 314 height 239
click at [174, 151] on div "Back to Dashboard Change Sender ID Customers Technicians Select a contact Outbo…" at bounding box center [246, 131] width 314 height 239
click at [132, 123] on div "Back to Dashboard Change Sender ID Customers Technicians Select a contact Outbo…" at bounding box center [246, 131] width 314 height 239
click at [66, 167] on div "Break" at bounding box center [50, 167] width 38 height 9
click at [46, 182] on li "Available" at bounding box center [50, 182] width 37 height 7
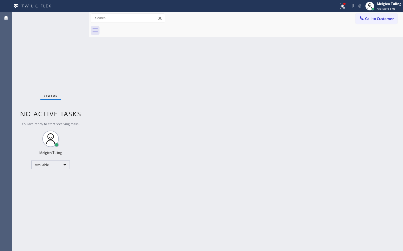
click at [243, 154] on div "Back to Dashboard Change Sender ID Customers Technicians Select a contact Outbo…" at bounding box center [246, 131] width 314 height 239
click at [342, 9] on icon at bounding box center [342, 6] width 7 height 7
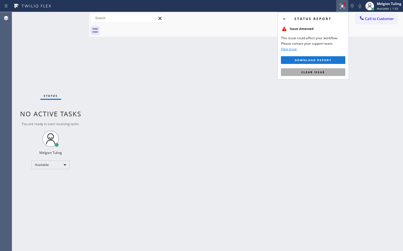
click at [297, 74] on button "Clear issue" at bounding box center [313, 72] width 64 height 8
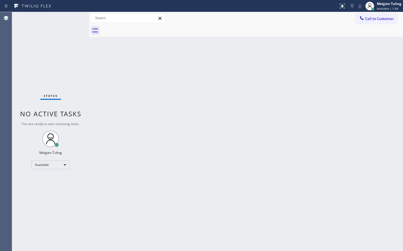
click at [295, 72] on div "Back to Dashboard Change Sender ID Customers Technicians Select a contact Outbo…" at bounding box center [246, 131] width 314 height 239
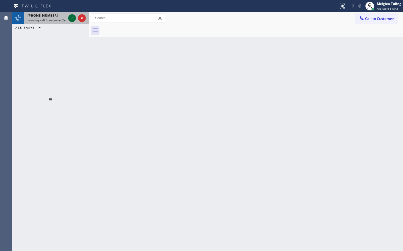
click at [70, 18] on icon at bounding box center [72, 18] width 7 height 7
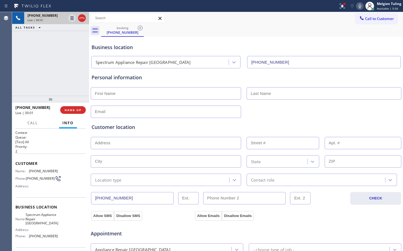
type input "[PHONE_NUMBER]"
click at [75, 110] on span "HANG UP" at bounding box center [73, 110] width 17 height 4
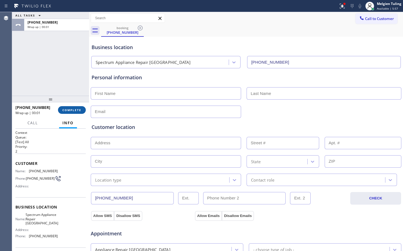
click at [77, 112] on span "COMPLETE" at bounding box center [71, 110] width 19 height 4
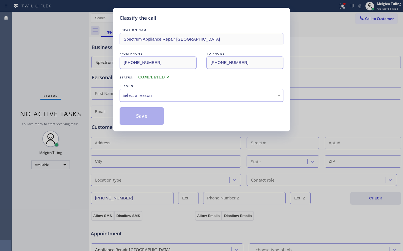
click at [145, 92] on div "Select a reason" at bounding box center [202, 95] width 158 height 6
click at [133, 117] on button "Save" at bounding box center [142, 116] width 44 height 18
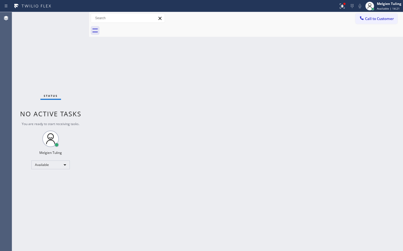
click at [73, 20] on div "Status No active tasks You are ready to start receiving tasks. Melgien Tuling A…" at bounding box center [50, 131] width 77 height 239
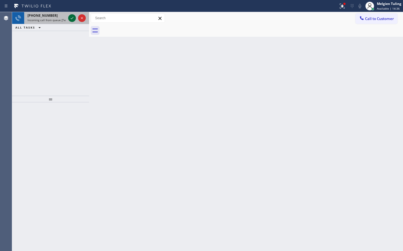
click at [73, 20] on icon at bounding box center [72, 18] width 7 height 7
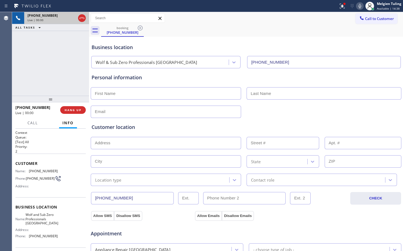
type input "[PHONE_NUMBER]"
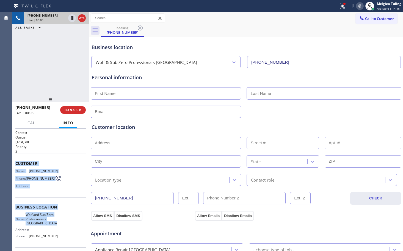
drag, startPoint x: 15, startPoint y: 164, endPoint x: 61, endPoint y: 231, distance: 81.6
click at [61, 231] on div "Context Queue: [Test] All Priority: 2 Customer Name: [PHONE_NUMBER] Phone: [PHO…" at bounding box center [50, 190] width 77 height 123
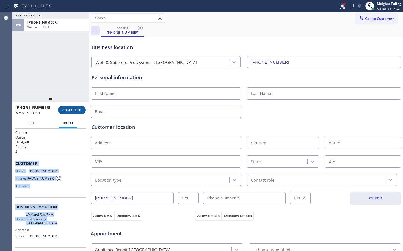
click at [67, 110] on span "COMPLETE" at bounding box center [71, 110] width 19 height 4
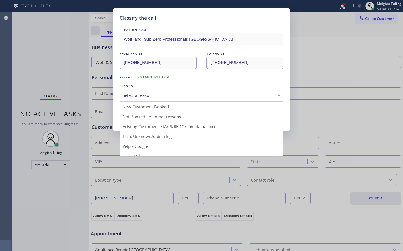
click at [142, 97] on div "Select a reason" at bounding box center [202, 95] width 158 height 6
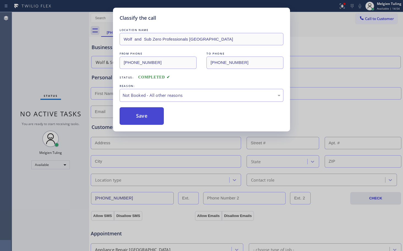
click at [130, 117] on button "Save" at bounding box center [142, 116] width 44 height 18
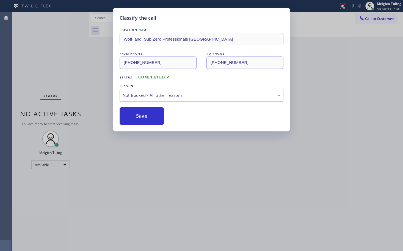
drag, startPoint x: 126, startPoint y: 169, endPoint x: 131, endPoint y: 185, distance: 16.9
click at [127, 172] on div "Classify the call LOCATION NAME Wolf and Sub Zero Professionals Theater Distric…" at bounding box center [201, 125] width 403 height 251
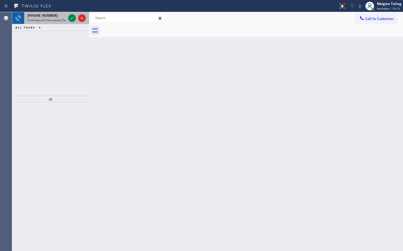
click at [69, 15] on div at bounding box center [77, 18] width 20 height 12
click at [71, 20] on icon at bounding box center [72, 18] width 7 height 7
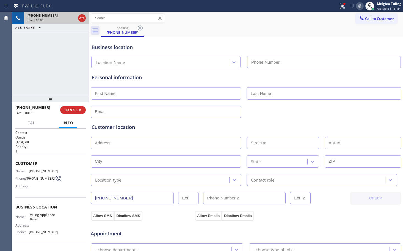
type input "[PHONE_NUMBER]"
click at [71, 196] on div "Context Queue: [Test] All Priority: 1 Customer Name: [PHONE_NUMBER] Phone: [PHO…" at bounding box center [50, 208] width 70 height 155
click at [175, 49] on div "Business location" at bounding box center [246, 47] width 309 height 7
click at [350, 31] on div "booking [PHONE_NUMBER]" at bounding box center [252, 30] width 302 height 12
click at [343, 4] on div at bounding box center [344, 3] width 3 height 3
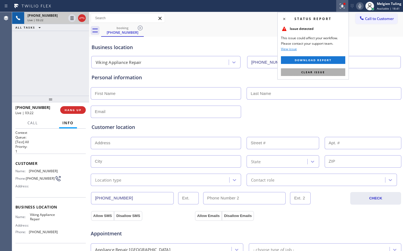
click at [308, 71] on span "Clear issue" at bounding box center [313, 72] width 24 height 4
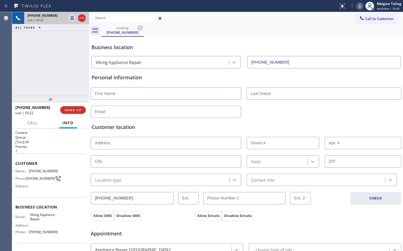
click at [338, 36] on div "Business location Viking Appliance Repair [PHONE_NUMBER]" at bounding box center [245, 52] width 311 height 32
click at [361, 5] on icon at bounding box center [359, 6] width 3 height 4
click at [73, 19] on icon at bounding box center [72, 18] width 3 height 4
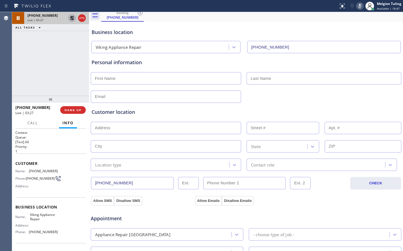
scroll to position [27, 0]
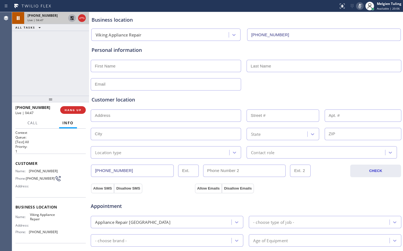
click at [71, 17] on icon at bounding box center [72, 18] width 4 height 4
click at [359, 6] on icon at bounding box center [359, 6] width 3 height 4
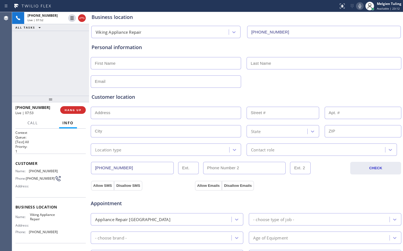
scroll to position [0, 0]
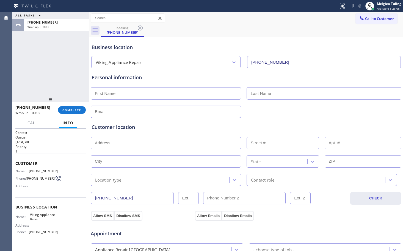
click at [167, 93] on input "text" at bounding box center [166, 93] width 150 height 12
type input "[PERSON_NAME]"
click at [268, 94] on input "text" at bounding box center [324, 93] width 155 height 12
type input "s"
type input "[PERSON_NAME]"
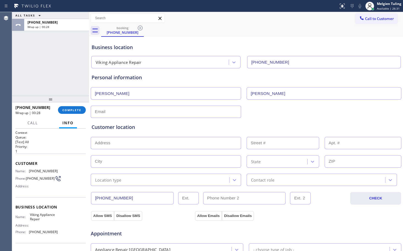
click at [120, 110] on input "text" at bounding box center [166, 112] width 150 height 12
click at [194, 114] on input "text" at bounding box center [166, 112] width 150 height 12
paste input "[EMAIL_ADDRESS][DOMAIN_NAME]"
type input "[EMAIL_ADDRESS][DOMAIN_NAME]"
click at [97, 141] on input "text" at bounding box center [166, 143] width 150 height 12
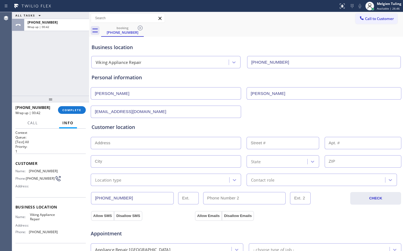
paste input "[STREET_ADDRESS]"
type input "293 Cam Al Lago"
type input "293"
type input "[PERSON_NAME]"
type input "94027"
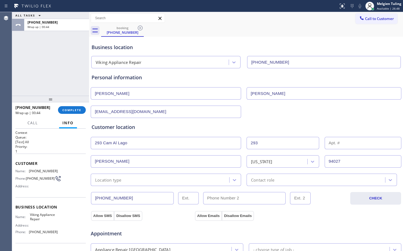
click at [135, 181] on div "Location type" at bounding box center [160, 180] width 137 height 10
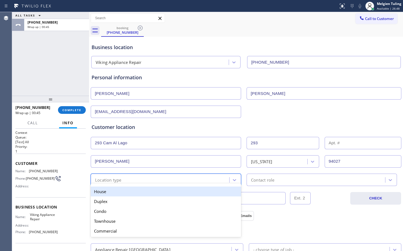
click at [126, 192] on div "House" at bounding box center [166, 192] width 150 height 10
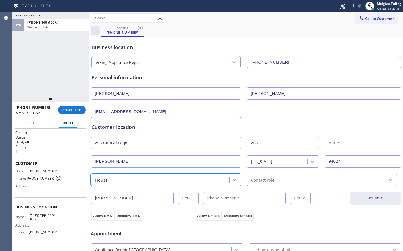
click at [263, 181] on div "Contact role" at bounding box center [262, 180] width 23 height 6
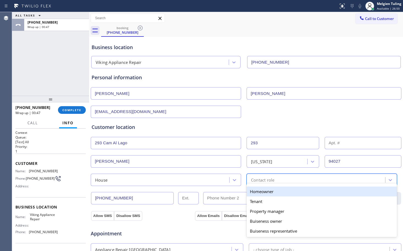
click at [262, 193] on div "Homeowner" at bounding box center [322, 192] width 150 height 10
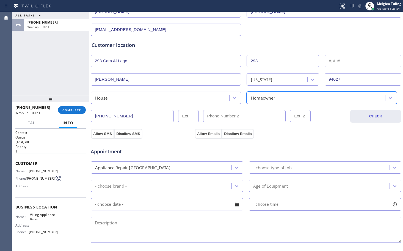
scroll to position [82, 0]
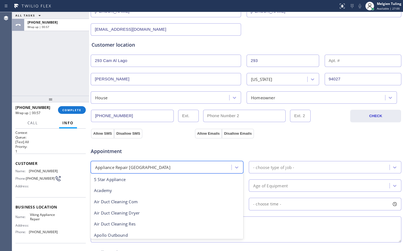
click at [186, 171] on div "Appliance Repair [GEOGRAPHIC_DATA]" at bounding box center [161, 168] width 139 height 10
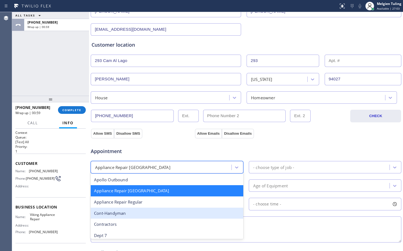
scroll to position [56, 0]
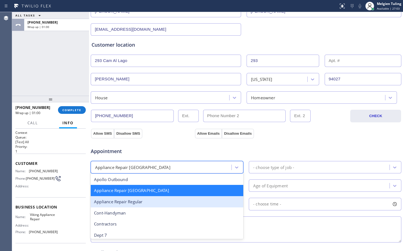
click at [133, 203] on div "Appliance Repair Regular" at bounding box center [167, 201] width 153 height 11
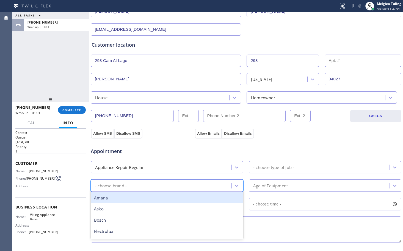
click at [132, 188] on div "- choose brand -" at bounding box center [161, 186] width 139 height 10
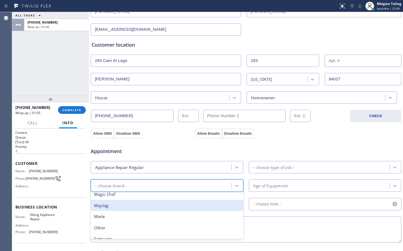
scroll to position [155, 0]
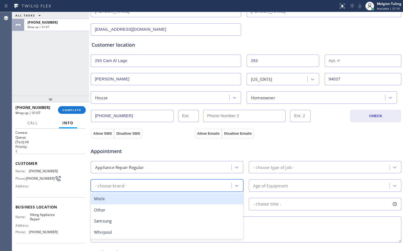
click at [146, 164] on div "Appliance Repair Regular" at bounding box center [161, 168] width 139 height 10
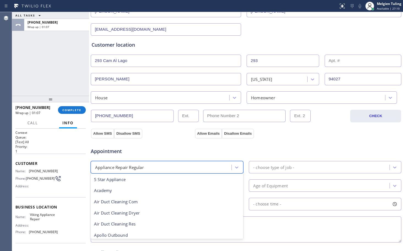
scroll to position [12, 0]
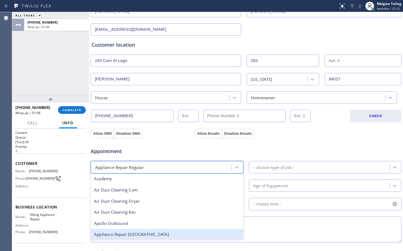
click at [128, 231] on div "Appliance Repair [GEOGRAPHIC_DATA]" at bounding box center [167, 234] width 153 height 11
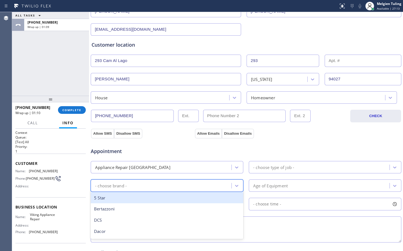
click at [142, 187] on div "- choose brand -" at bounding box center [161, 186] width 139 height 10
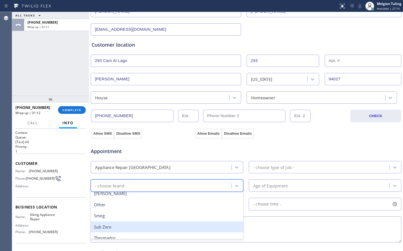
scroll to position [110, 0]
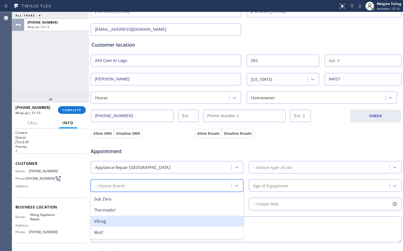
click at [129, 222] on div "Viking" at bounding box center [167, 221] width 153 height 11
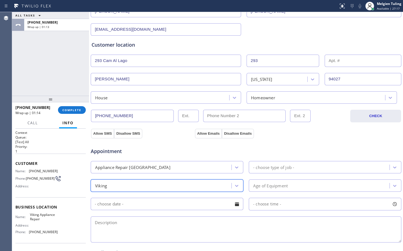
click at [270, 168] on div "- choose type of job -" at bounding box center [273, 167] width 41 height 6
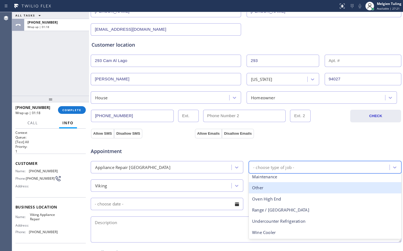
scroll to position [0, 0]
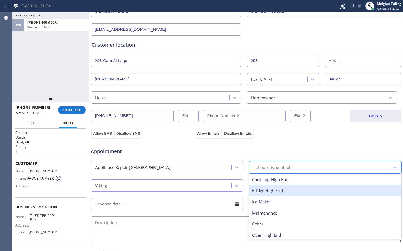
click at [263, 193] on div "Fridge High End" at bounding box center [325, 190] width 153 height 11
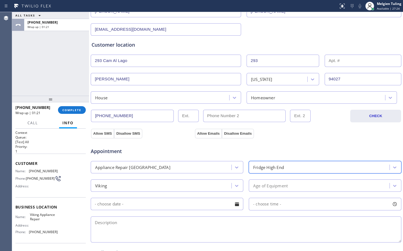
click at [265, 186] on div "Age of Equipment" at bounding box center [270, 186] width 35 height 6
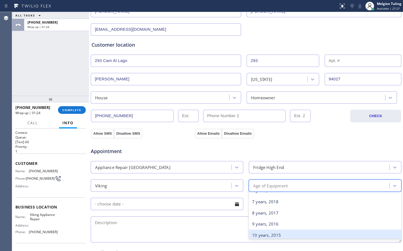
scroll to position [82, 0]
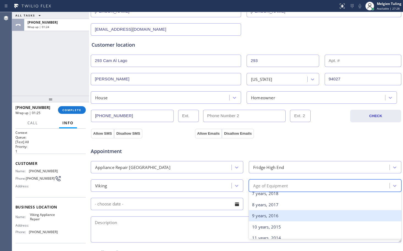
click at [267, 218] on div "9 years, 2016" at bounding box center [325, 216] width 153 height 11
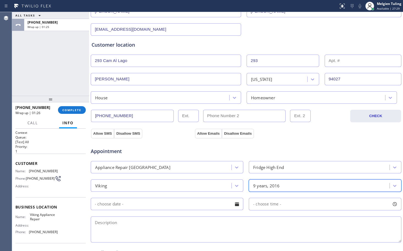
click at [161, 205] on input "text" at bounding box center [167, 204] width 153 height 12
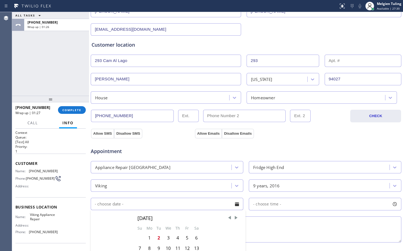
scroll to position [110, 0]
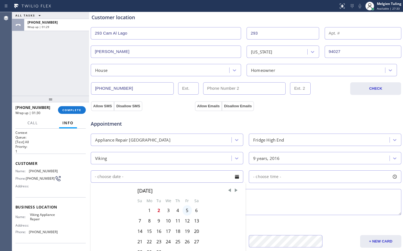
click at [186, 210] on div "5" at bounding box center [186, 211] width 9 height 10
type input "[DATE]"
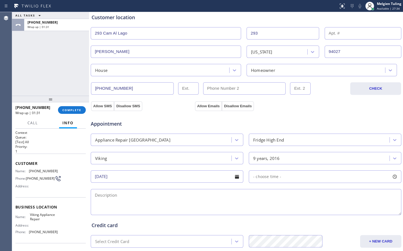
click at [268, 179] on span "- choose time -" at bounding box center [267, 176] width 28 height 5
drag, startPoint x: 271, startPoint y: 209, endPoint x: 340, endPoint y: 212, distance: 68.5
click at [340, 212] on div at bounding box center [342, 211] width 7 height 12
drag, startPoint x: 254, startPoint y: 209, endPoint x: 306, endPoint y: 210, distance: 52.2
click at [306, 210] on div at bounding box center [309, 211] width 7 height 12
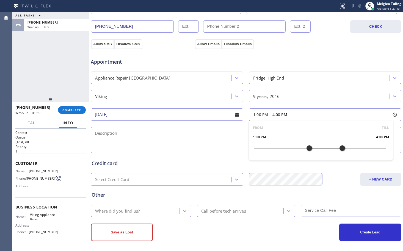
scroll to position [175, 0]
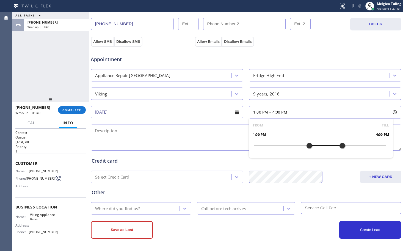
click at [124, 131] on textarea at bounding box center [246, 138] width 311 height 26
click at [103, 131] on textarea "1-4?$95" at bounding box center [246, 138] width 311 height 26
click at [117, 128] on textarea "1-4/$95" at bounding box center [246, 138] width 311 height 26
click at [118, 131] on textarea "1-4/$95/" at bounding box center [246, 138] width 311 height 26
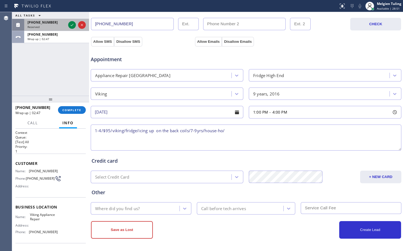
click at [39, 23] on span "[PHONE_NUMBER]" at bounding box center [42, 22] width 30 height 5
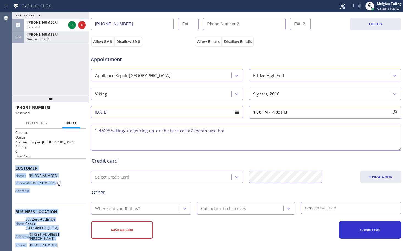
drag, startPoint x: 13, startPoint y: 168, endPoint x: 67, endPoint y: 242, distance: 91.6
click at [67, 242] on div "Context Queue: Appliance Repair High End Priority: 0 Task Age: Customer Name: […" at bounding box center [50, 190] width 77 height 123
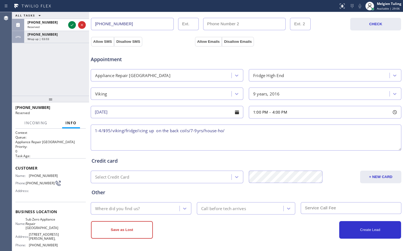
click at [67, 145] on h2 "Priority:" at bounding box center [50, 147] width 70 height 5
click at [73, 24] on icon at bounding box center [72, 25] width 7 height 7
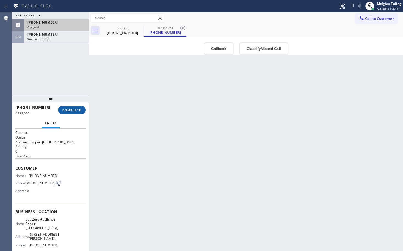
click at [71, 109] on span "COMPLETE" at bounding box center [71, 110] width 19 height 4
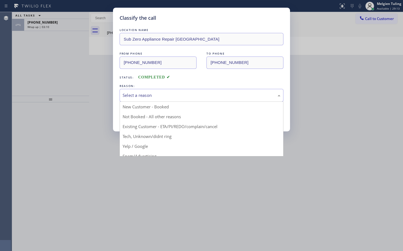
click at [133, 93] on div "Select a reason" at bounding box center [202, 95] width 158 height 6
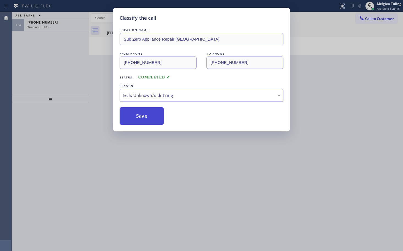
click at [144, 114] on button "Save" at bounding box center [142, 116] width 44 height 18
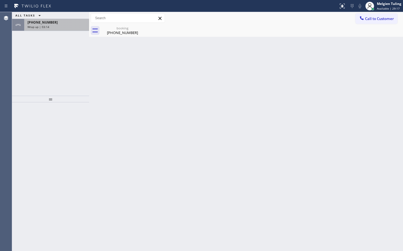
click at [56, 25] on div "Wrap up | 03:14" at bounding box center [56, 27] width 58 height 4
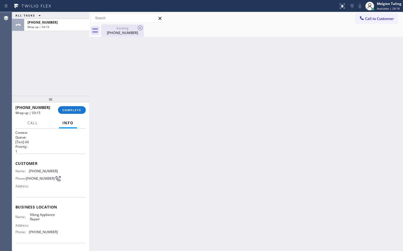
click at [128, 32] on div "[PHONE_NUMBER]" at bounding box center [122, 32] width 41 height 5
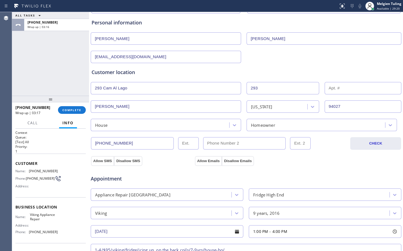
scroll to position [110, 0]
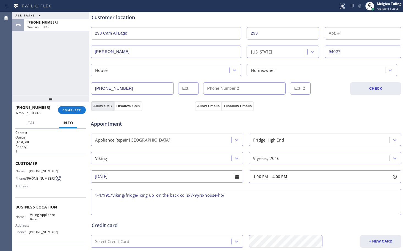
click at [104, 103] on button "Allow SMS" at bounding box center [102, 106] width 23 height 10
click at [198, 106] on button "Allow Emails" at bounding box center [208, 106] width 27 height 10
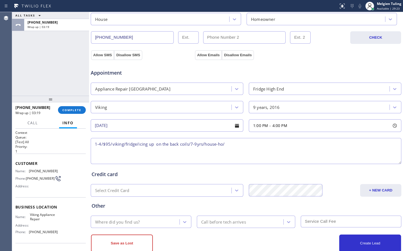
scroll to position [165, 0]
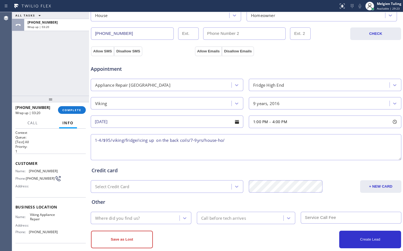
click at [238, 143] on textarea "1-4/$95/viking/fridge/icing up on the back coils/7-9yrs/house-ho/" at bounding box center [246, 147] width 311 height 26
click at [229, 140] on textarea "1-4/$95/viking/fridge/icing up on the back coils/7-9yrs/house-ho/" at bounding box center [246, 147] width 311 height 26
paste textarea "Customer Name: [PHONE_NUMBER] Phone: [PHONE_NUMBER] Address: Business location …"
click at [231, 139] on textarea "1-4/$95/viking/fridge/icing up on the back coils/7-9yrs/house-ho/" at bounding box center [246, 147] width 311 height 26
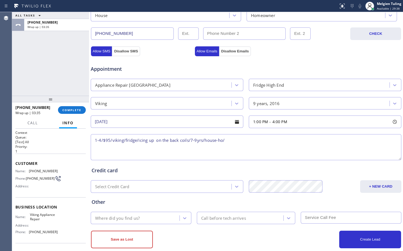
paste textarea "[STREET_ADDRESS]"
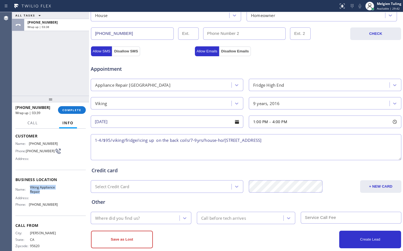
drag, startPoint x: 45, startPoint y: 193, endPoint x: 26, endPoint y: 189, distance: 19.2
click at [26, 189] on div "Name: Viking Appliance Repair" at bounding box center [36, 190] width 42 height 9
click at [305, 140] on textarea "1-4/$95/viking/fridge/icing up on the back coils/7-9yrs/house-ho/[STREET_ADDRES…" at bounding box center [246, 147] width 311 height 26
paste textarea "Viking Appliance Repair"
click at [174, 146] on textarea "1-4/$95/viking/fridge/icing up on the back coils/7-9yrs/house-ho/[STREET_ADDRES…" at bounding box center [246, 147] width 311 height 26
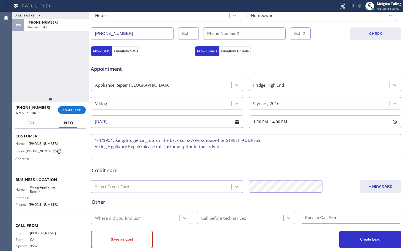
click at [123, 139] on textarea "1-4/$95/viking/fridge/icing up on the back coils/7-9yrs/house-ho/[STREET_ADDRES…" at bounding box center [246, 147] width 311 height 26
click at [111, 141] on textarea "1-4/$95/viking /fridge/icing up on the back coils/7-9yrs/house-ho/[STREET_ADDRE…" at bounding box center [246, 147] width 311 height 26
click at [232, 146] on textarea "1-4/$95/ viking /fridge/icing up on the back coils/7-9yrs/house-ho/[STREET_ADDR…" at bounding box center [246, 147] width 311 height 26
type textarea "1-4/$95/ viking /fridge/icing up on the back coils/7-9yrs/house-ho/[STREET_ADDR…"
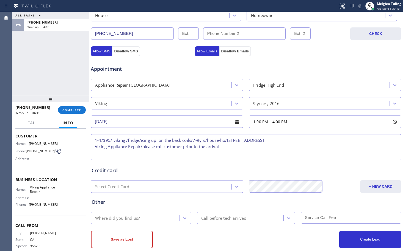
click at [135, 215] on div "Where did you find us?" at bounding box center [135, 219] width 87 height 10
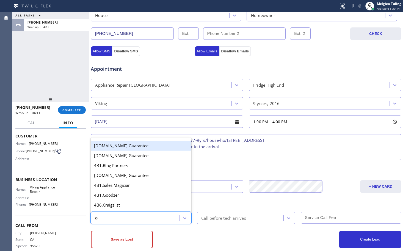
type input "goo"
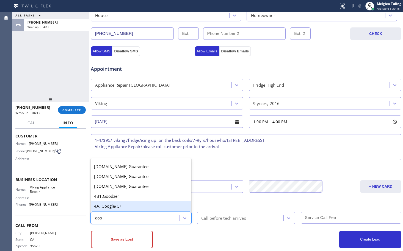
click at [125, 208] on div "4A. Google/G+" at bounding box center [141, 206] width 101 height 10
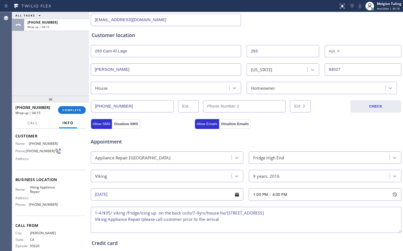
scroll to position [175, 0]
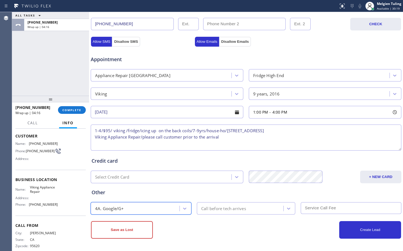
click at [224, 210] on div "Call before tech arrives" at bounding box center [223, 209] width 45 height 6
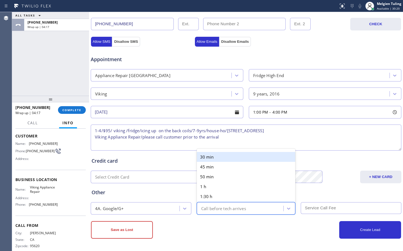
click at [216, 157] on div "30 min" at bounding box center [246, 157] width 98 height 10
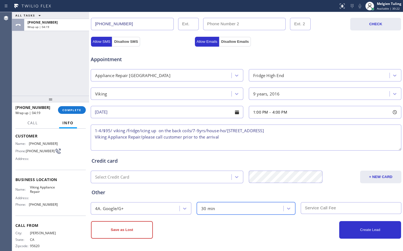
click at [327, 210] on input "text" at bounding box center [351, 209] width 101 height 12
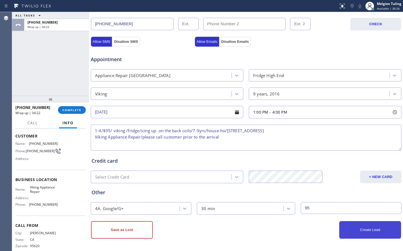
type input "95"
click at [368, 233] on button "Create Lead" at bounding box center [370, 231] width 62 height 18
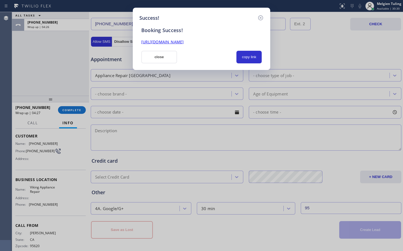
scroll to position [0, 0]
click at [244, 58] on button "copy link" at bounding box center [248, 57] width 25 height 13
click at [184, 42] on link "[URL][DOMAIN_NAME]" at bounding box center [162, 41] width 42 height 5
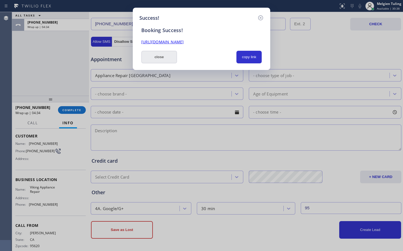
click at [162, 56] on button "close" at bounding box center [159, 57] width 36 height 13
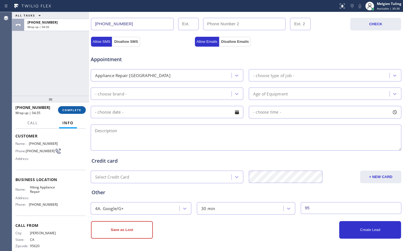
click at [77, 111] on span "COMPLETE" at bounding box center [71, 110] width 19 height 4
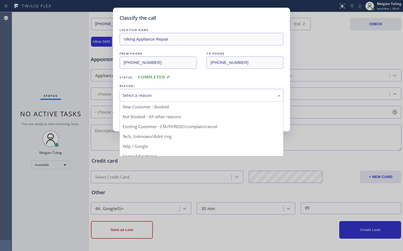
click at [175, 95] on div "Select a reason" at bounding box center [202, 95] width 158 height 6
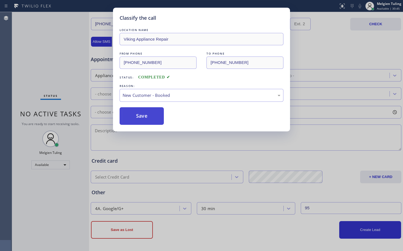
click at [135, 120] on button "Save" at bounding box center [142, 116] width 44 height 18
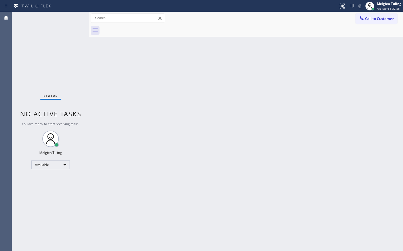
click at [158, 73] on div "Back to Dashboard Change Sender ID Customers Technicians Select a contact Outbo…" at bounding box center [246, 131] width 314 height 239
click at [74, 16] on div "Status No active tasks You are ready to start receiving tasks. Melgien Tuling A…" at bounding box center [50, 131] width 77 height 239
click at [150, 136] on div "Back to Dashboard Change Sender ID Customers Technicians Select a contact Outbo…" at bounding box center [246, 131] width 314 height 239
click at [194, 141] on div "Back to Dashboard Change Sender ID Customers Technicians Select a contact Outbo…" at bounding box center [246, 131] width 314 height 239
click at [167, 131] on div "Back to Dashboard Change Sender ID Customers Technicians Select a contact Outbo…" at bounding box center [246, 131] width 314 height 239
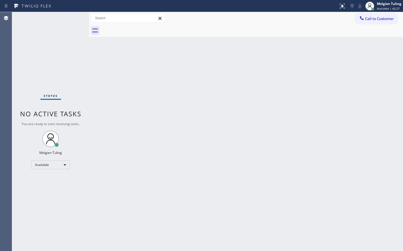
click at [125, 81] on div "Back to Dashboard Change Sender ID Customers Technicians Select a contact Outbo…" at bounding box center [246, 131] width 314 height 239
click at [111, 99] on div "Back to Dashboard Change Sender ID Customers Technicians Select a contact Outbo…" at bounding box center [246, 131] width 314 height 239
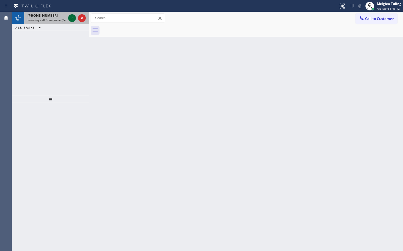
click at [71, 17] on icon at bounding box center [72, 18] width 7 height 7
click at [72, 17] on icon at bounding box center [72, 18] width 7 height 7
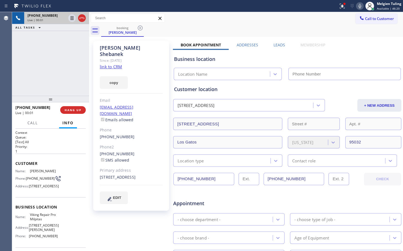
type input "[PHONE_NUMBER]"
drag, startPoint x: 73, startPoint y: 16, endPoint x: 41, endPoint y: 67, distance: 59.9
click at [41, 67] on div "[PHONE_NUMBER] Live | 00:09 ALL TASKS ALL TASKS ACTIVE TASKS TASKS IN WRAP UP" at bounding box center [50, 54] width 77 height 84
click at [113, 64] on link "link to CRM" at bounding box center [111, 66] width 22 height 5
click at [74, 18] on icon at bounding box center [72, 18] width 7 height 7
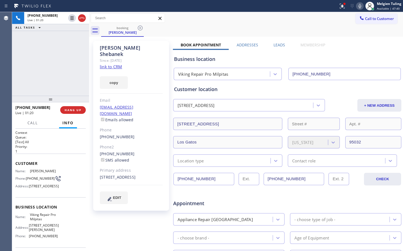
click at [360, 7] on icon at bounding box center [359, 6] width 7 height 7
click at [72, 18] on icon at bounding box center [72, 18] width 7 height 7
click at [362, 7] on icon at bounding box center [359, 6] width 7 height 7
click at [344, 5] on div at bounding box center [344, 3] width 3 height 3
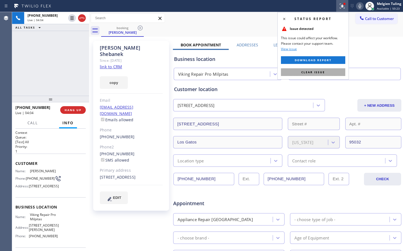
click at [298, 74] on button "Clear issue" at bounding box center [313, 72] width 64 height 8
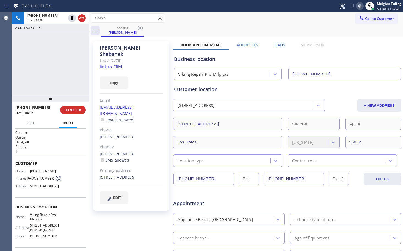
click at [297, 33] on div "booking [PERSON_NAME]" at bounding box center [252, 30] width 302 height 12
click at [278, 31] on div "booking [PERSON_NAME]" at bounding box center [252, 30] width 302 height 12
click at [71, 111] on span "HANG UP" at bounding box center [73, 110] width 17 height 4
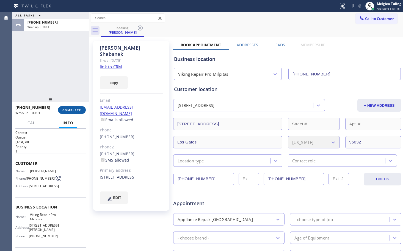
click at [73, 111] on span "COMPLETE" at bounding box center [71, 110] width 19 height 4
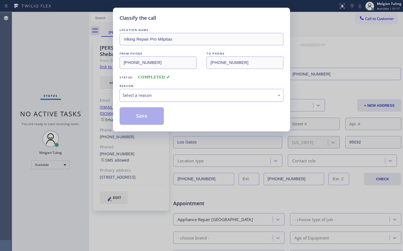
click at [144, 91] on div "Select a reason" at bounding box center [202, 95] width 164 height 13
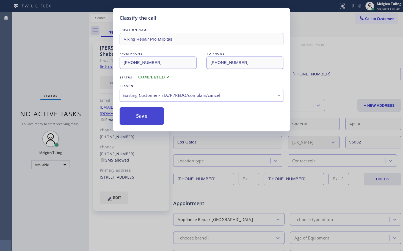
drag, startPoint x: 135, startPoint y: 127, endPoint x: 127, endPoint y: 117, distance: 13.5
click at [127, 117] on button "Save" at bounding box center [142, 116] width 44 height 18
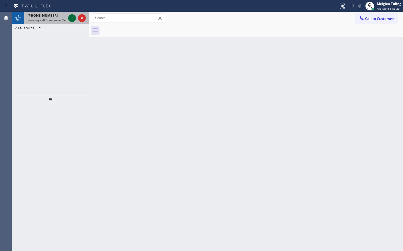
click at [70, 16] on icon at bounding box center [72, 18] width 7 height 7
click at [71, 17] on icon at bounding box center [72, 18] width 7 height 7
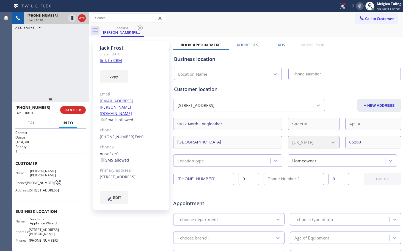
type input "[PHONE_NUMBER]"
click at [109, 62] on link "link to CRM" at bounding box center [111, 60] width 22 height 5
click at [164, 54] on div "[PERSON_NAME] [PERSON_NAME] Since: [DATE] link to CRM copy Email [EMAIL_ADDRESS…" at bounding box center [131, 126] width 76 height 170
click at [240, 28] on div "booking [PERSON_NAME] [PERSON_NAME]" at bounding box center [252, 30] width 302 height 12
click at [344, 4] on div at bounding box center [344, 4] width 2 height 2
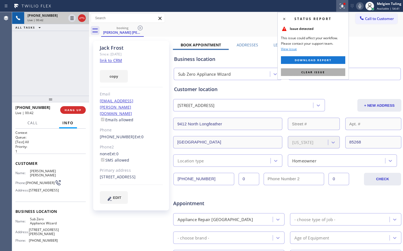
click at [303, 71] on span "Clear issue" at bounding box center [313, 72] width 24 height 4
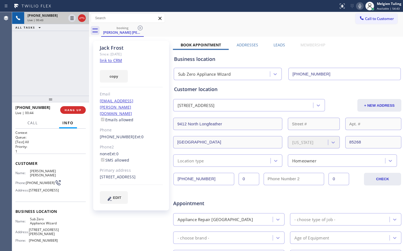
click at [361, 4] on icon at bounding box center [359, 6] width 7 height 7
click at [72, 18] on icon at bounding box center [72, 18] width 3 height 4
click at [227, 205] on span "Appointment" at bounding box center [210, 203] width 75 height 7
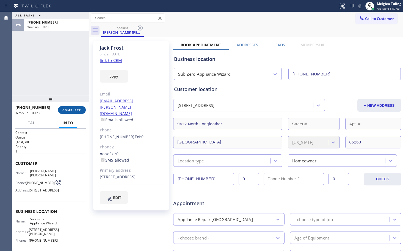
click at [72, 110] on span "COMPLETE" at bounding box center [71, 110] width 19 height 4
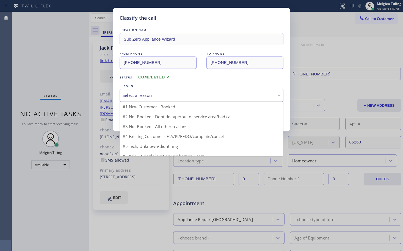
click at [156, 95] on div "Select a reason" at bounding box center [202, 95] width 158 height 6
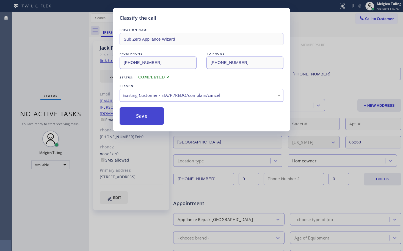
click at [139, 112] on button "Save" at bounding box center [142, 116] width 44 height 18
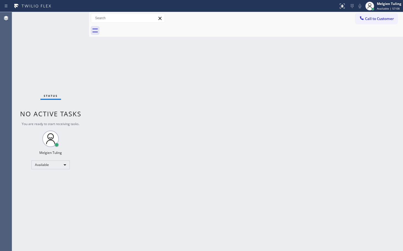
click at [151, 73] on div "Back to Dashboard Change Sender ID Customers Technicians Select a contact Outbo…" at bounding box center [246, 131] width 314 height 239
click at [134, 123] on div "Back to Dashboard Change Sender ID Customers Technicians Select a contact Outbo…" at bounding box center [246, 131] width 314 height 239
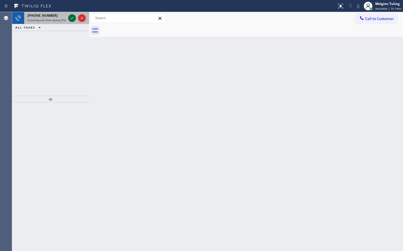
click at [73, 18] on icon at bounding box center [72, 18] width 7 height 7
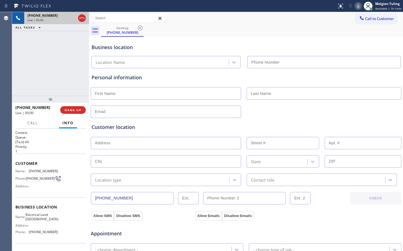
type input "[PHONE_NUMBER]"
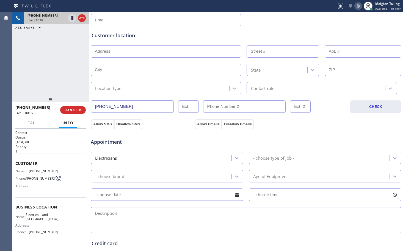
scroll to position [110, 0]
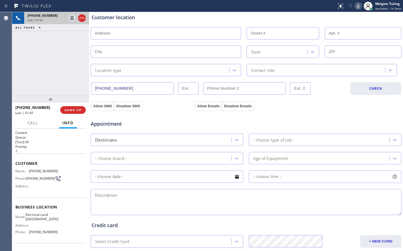
click at [360, 6] on icon at bounding box center [358, 6] width 7 height 7
click at [73, 20] on icon at bounding box center [72, 18] width 3 height 4
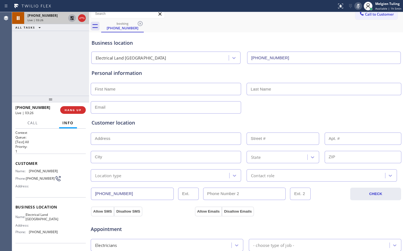
scroll to position [0, 0]
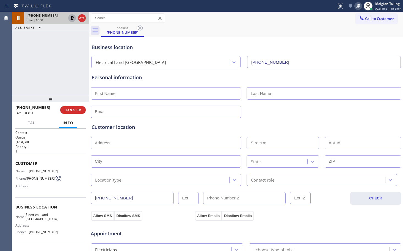
click at [70, 17] on icon at bounding box center [72, 18] width 7 height 7
click at [360, 5] on icon at bounding box center [358, 6] width 7 height 7
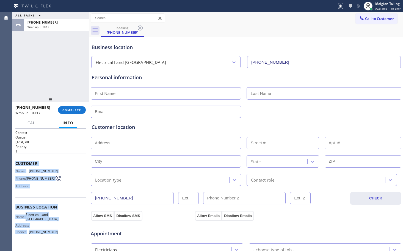
drag, startPoint x: 14, startPoint y: 163, endPoint x: 63, endPoint y: 234, distance: 85.8
click at [63, 234] on div "Context Queue: [Test] All Priority: 1 Customer Name: [PHONE_NUMBER] Phone: [PHO…" at bounding box center [50, 190] width 77 height 123
click at [73, 112] on span "COMPLETE" at bounding box center [71, 110] width 19 height 4
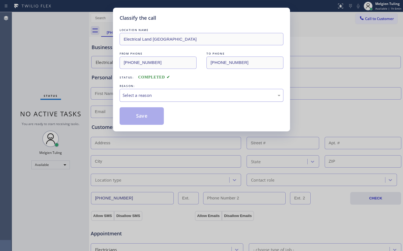
click at [166, 96] on div "Select a reason" at bounding box center [202, 95] width 158 height 6
click at [139, 114] on button "Save" at bounding box center [142, 116] width 44 height 18
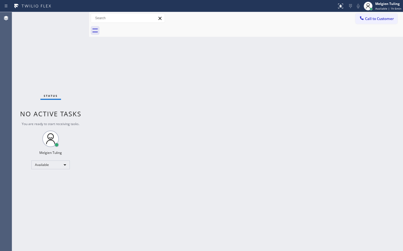
click at [175, 117] on div "Back to Dashboard Change Sender ID Customers Technicians Select a contact Outbo…" at bounding box center [246, 131] width 314 height 239
click at [67, 160] on div "Status No active tasks You are ready to start receiving tasks. Melgien Tuling A…" at bounding box center [50, 131] width 77 height 239
click at [65, 164] on div "Available" at bounding box center [50, 165] width 38 height 9
click at [44, 193] on li "Break" at bounding box center [50, 193] width 37 height 7
